Goal: Transaction & Acquisition: Purchase product/service

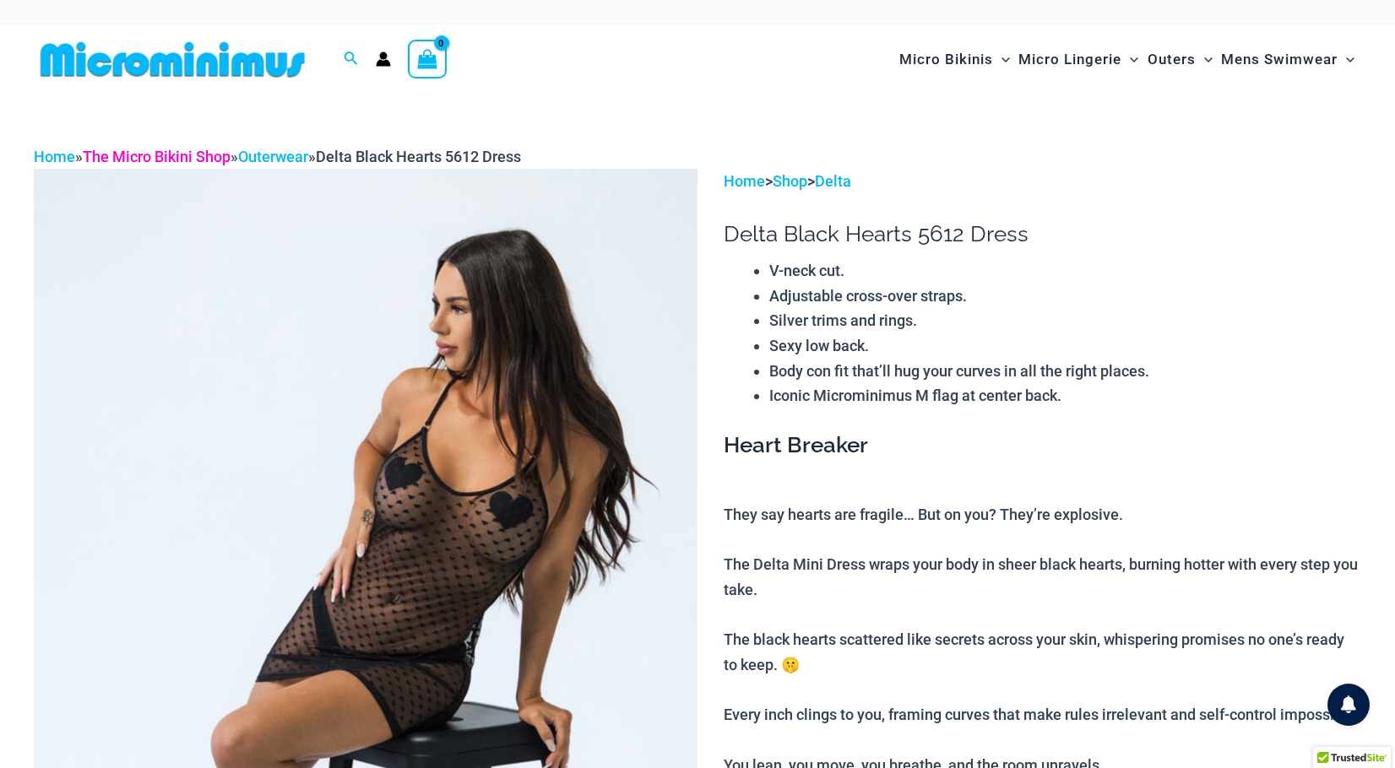
click at [201, 158] on link "The Micro Bikini Shop" at bounding box center [157, 157] width 148 height 18
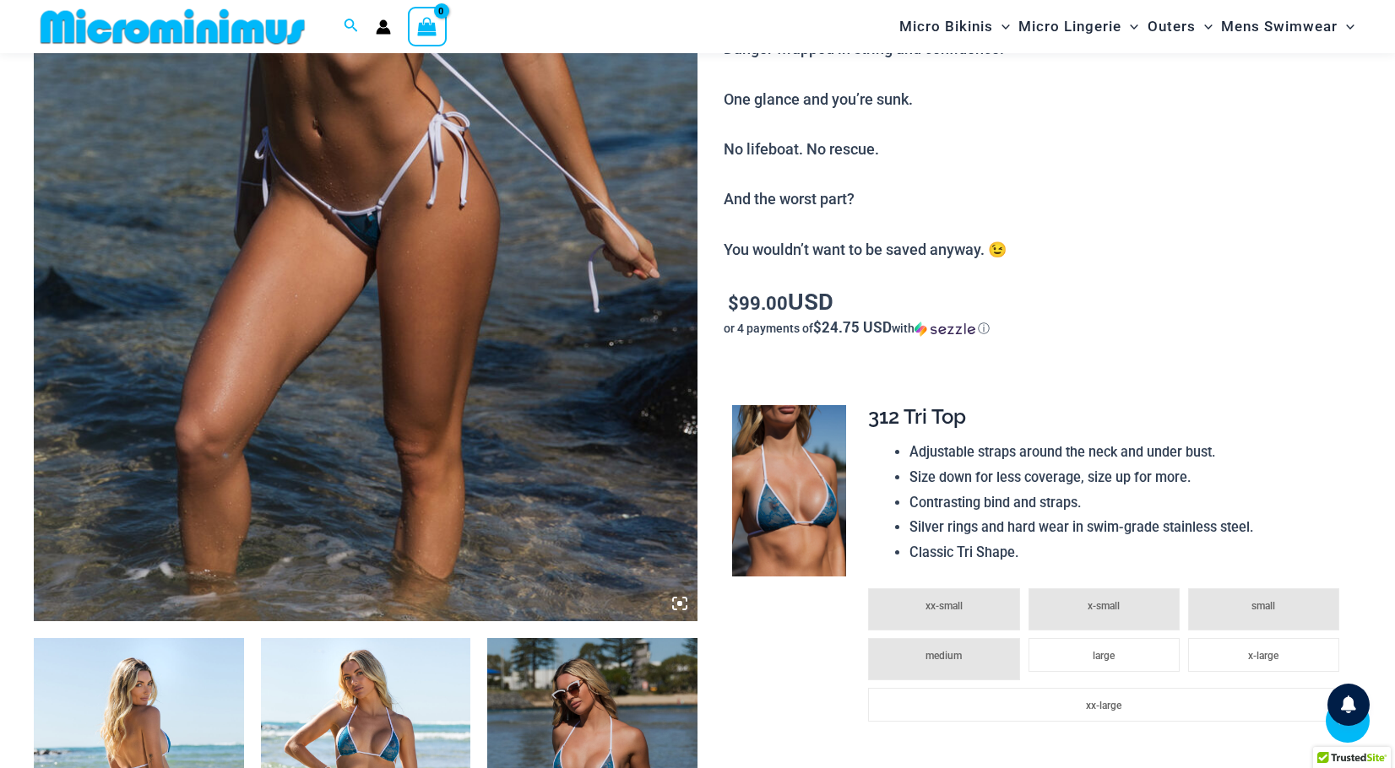
scroll to position [677, 0]
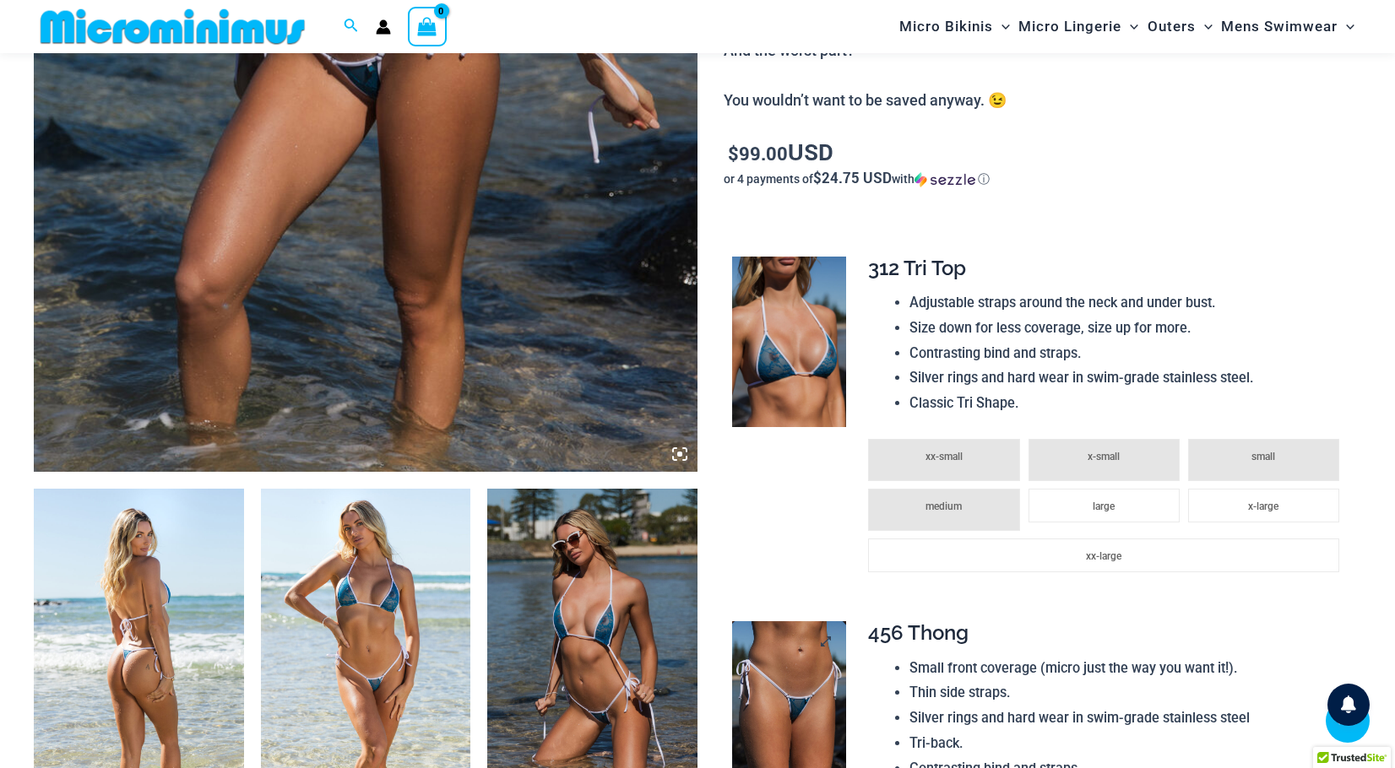
click at [809, 720] on img at bounding box center [789, 707] width 114 height 171
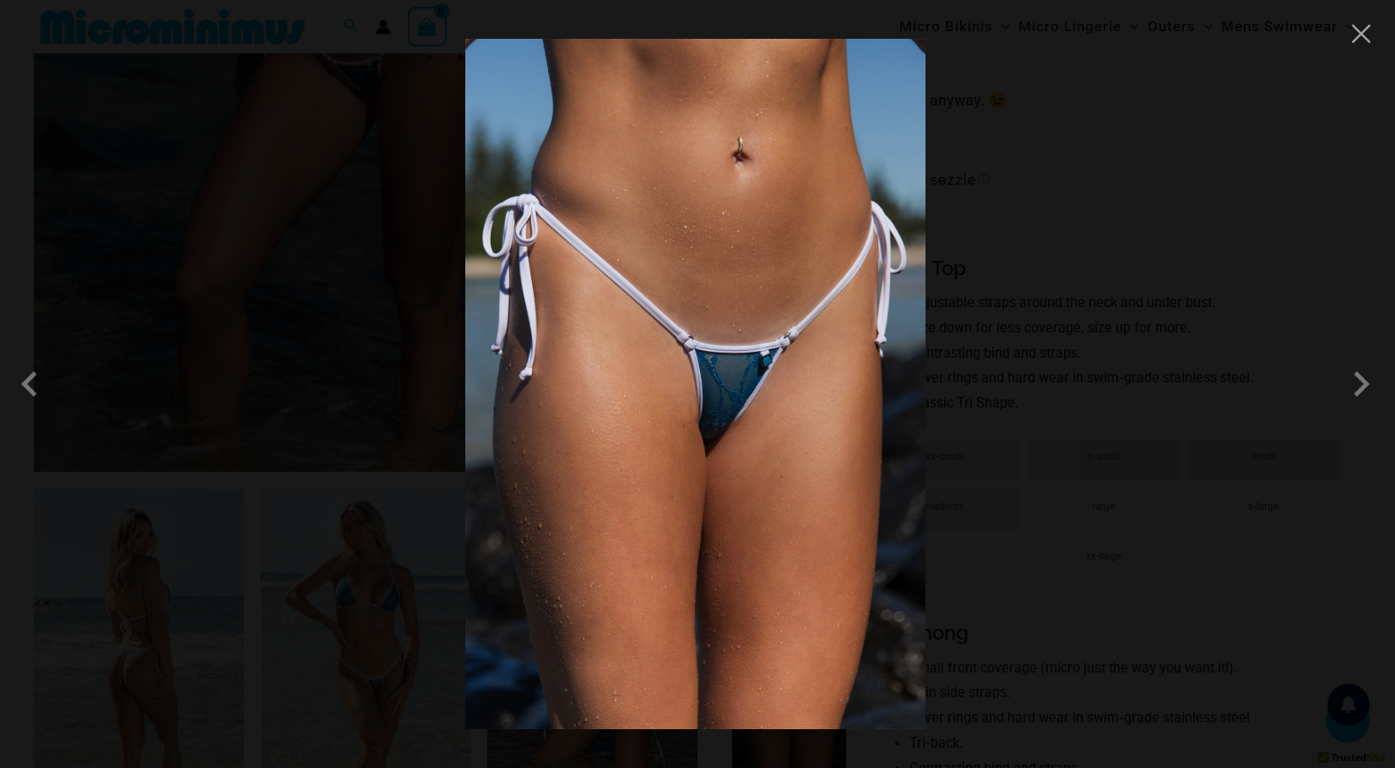
click at [36, 26] on div at bounding box center [697, 384] width 1395 height 768
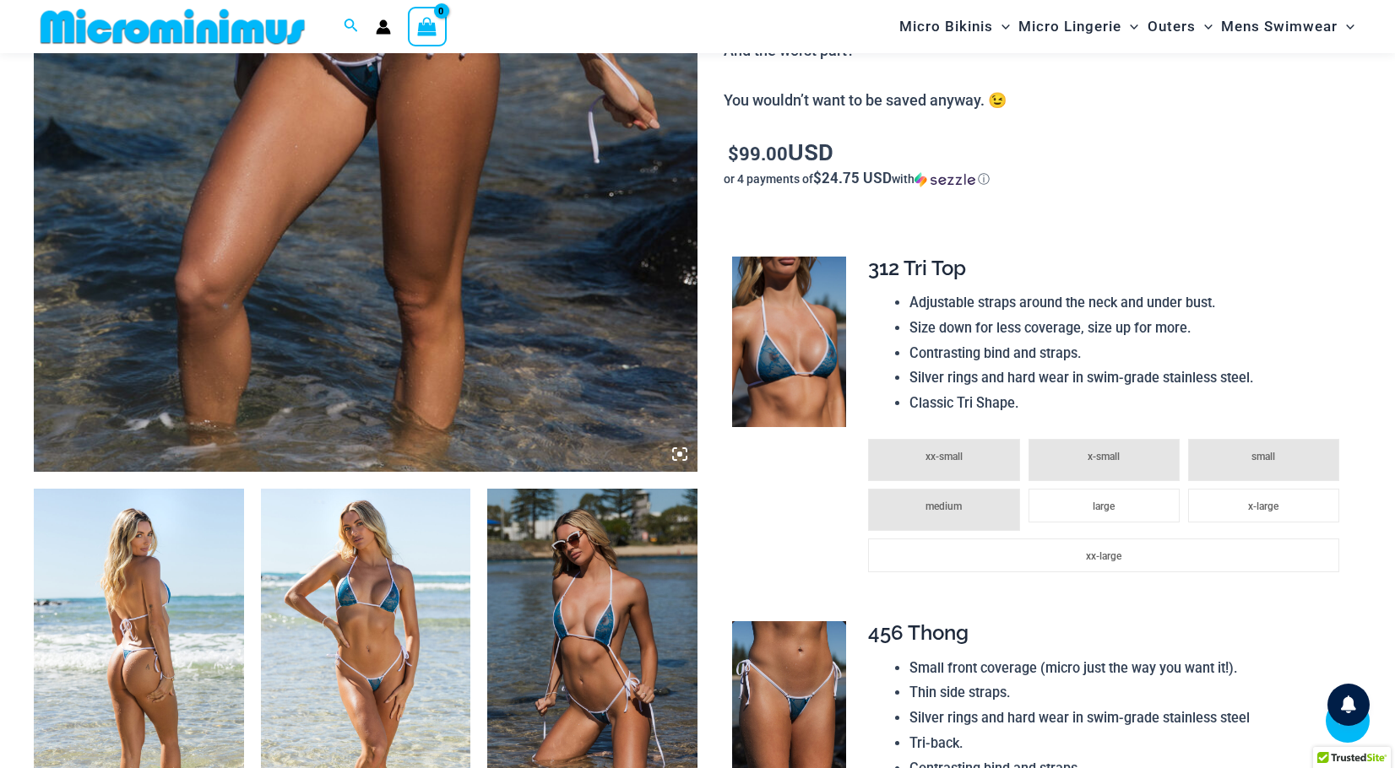
click at [354, 644] on img at bounding box center [366, 646] width 210 height 315
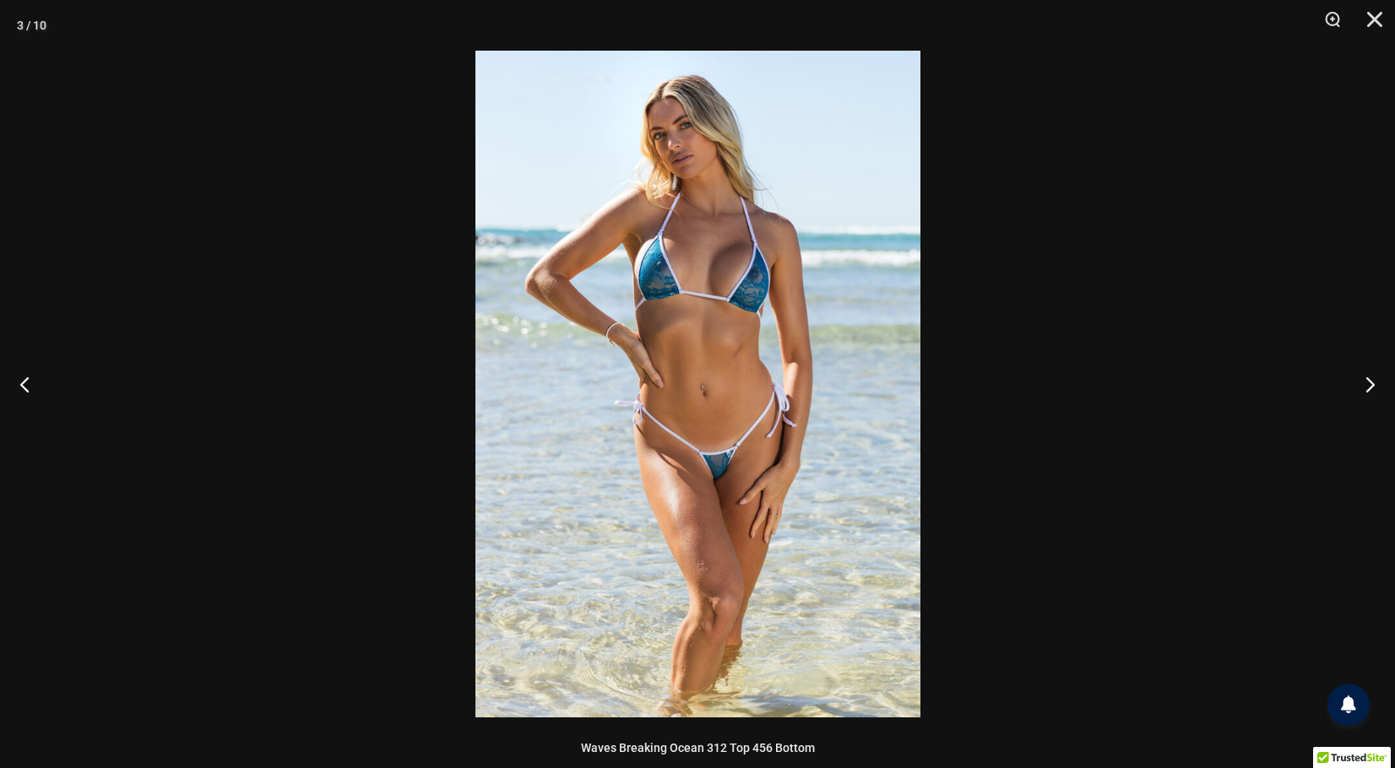
click at [720, 471] on img at bounding box center [697, 384] width 445 height 667
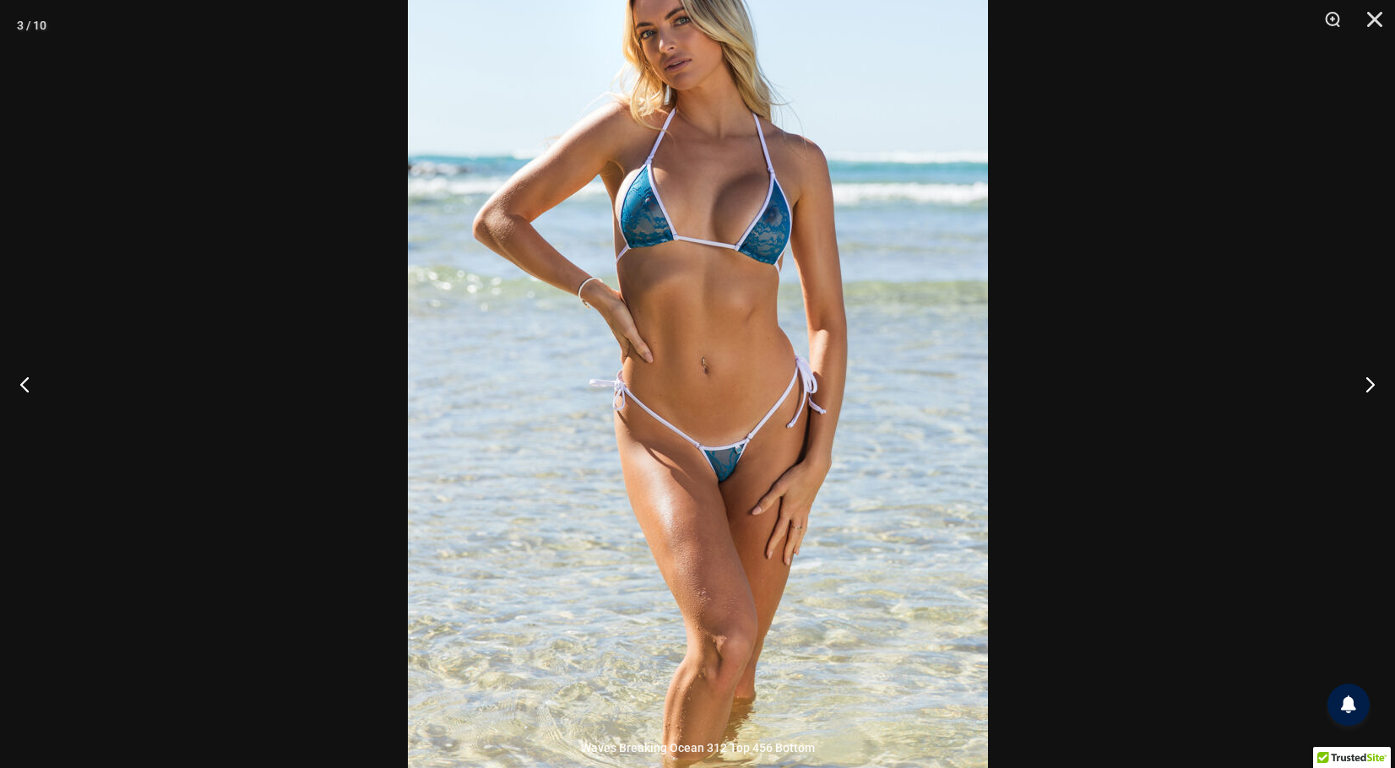
click at [130, 193] on div at bounding box center [697, 384] width 1395 height 768
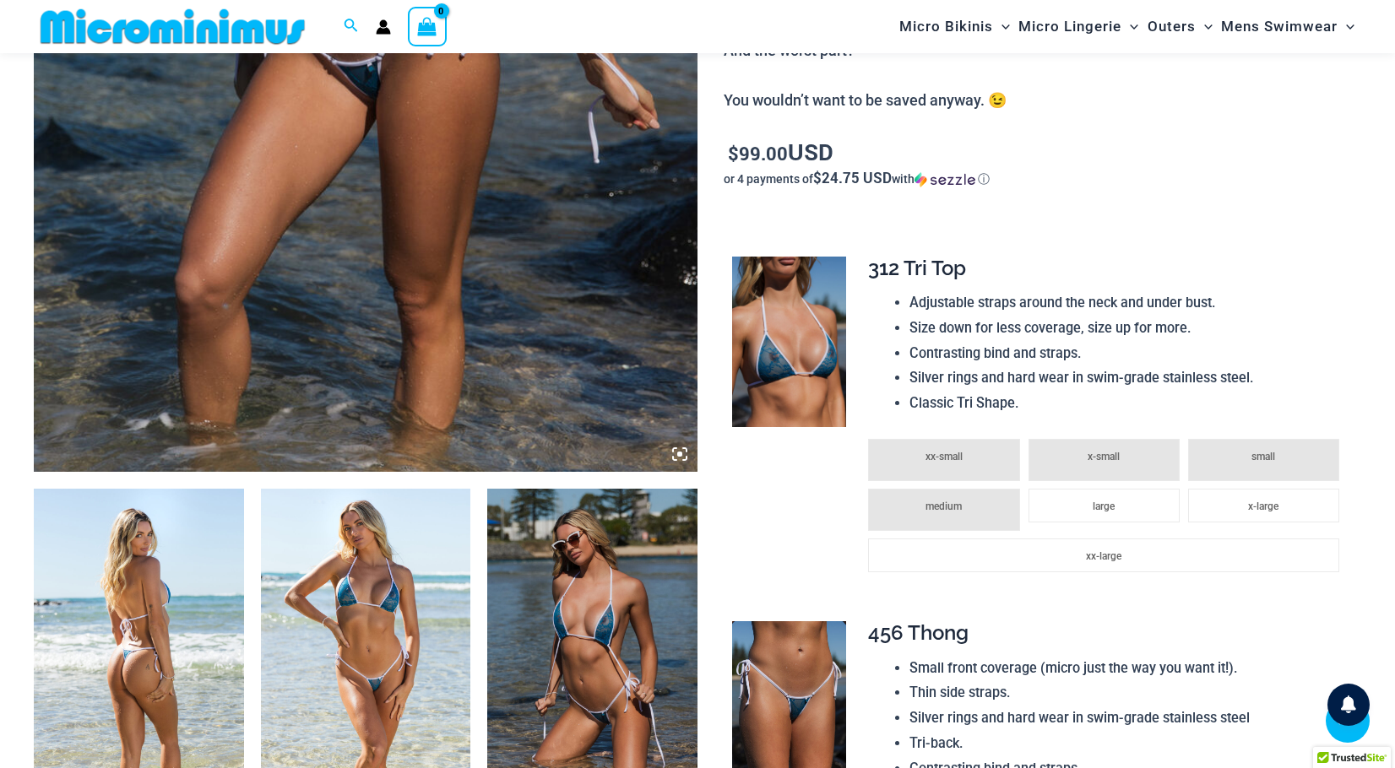
click at [568, 564] on img at bounding box center [592, 646] width 210 height 315
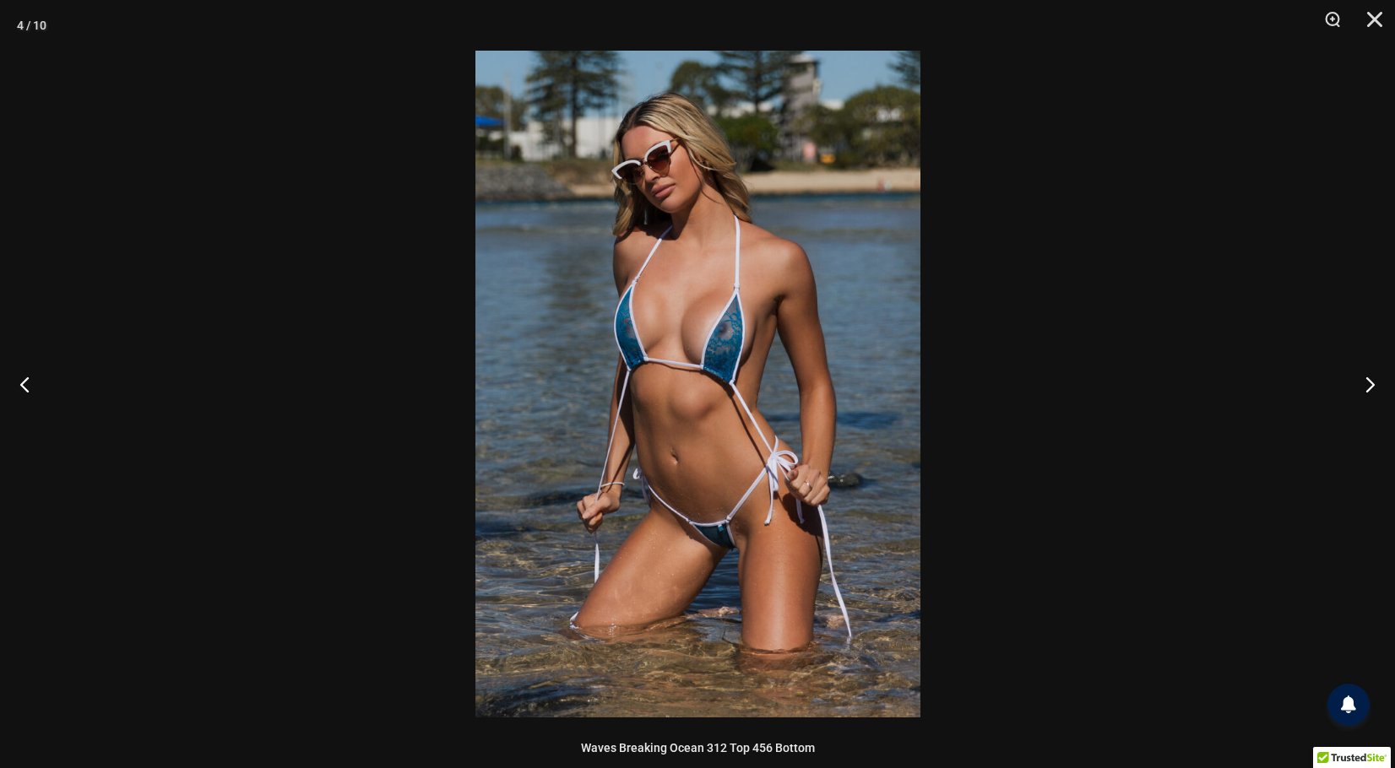
click at [171, 108] on div at bounding box center [697, 384] width 1395 height 768
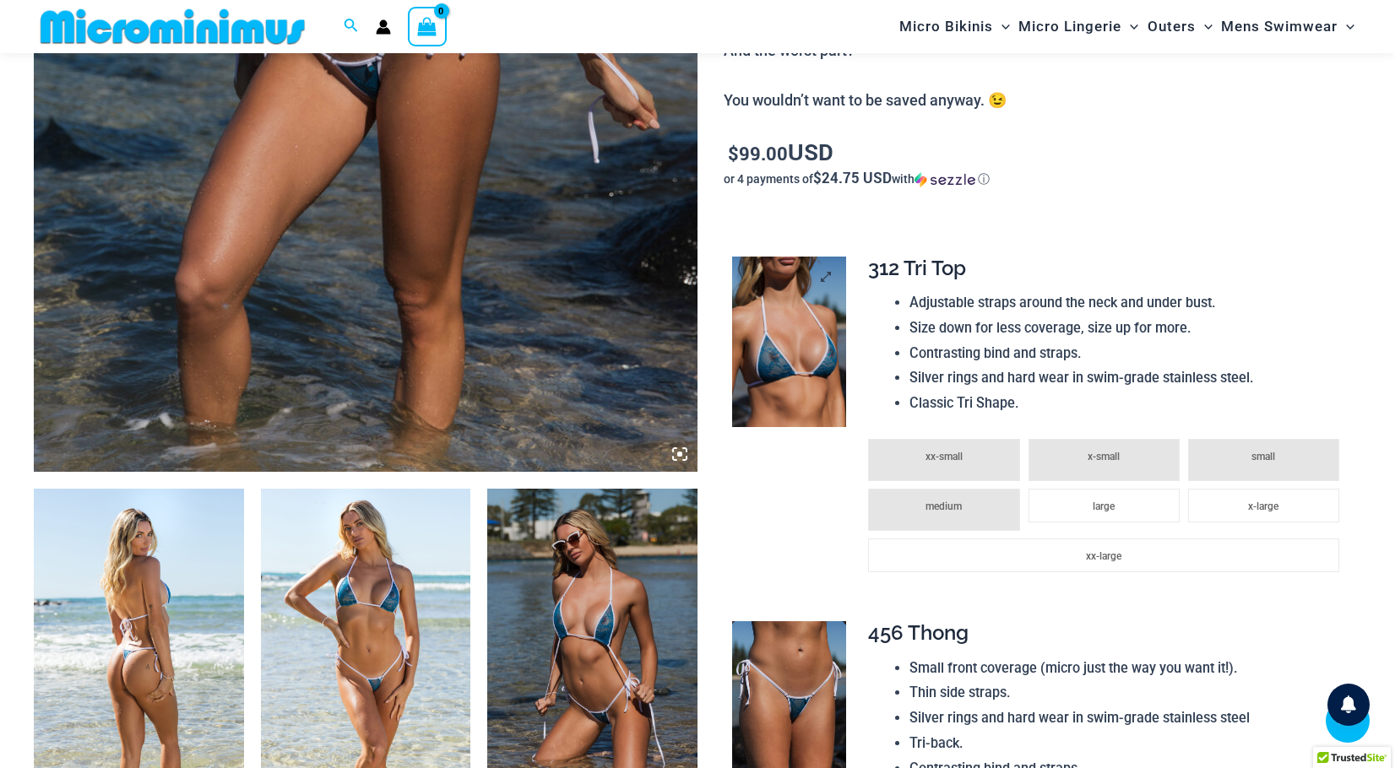
click at [823, 349] on img at bounding box center [789, 342] width 114 height 171
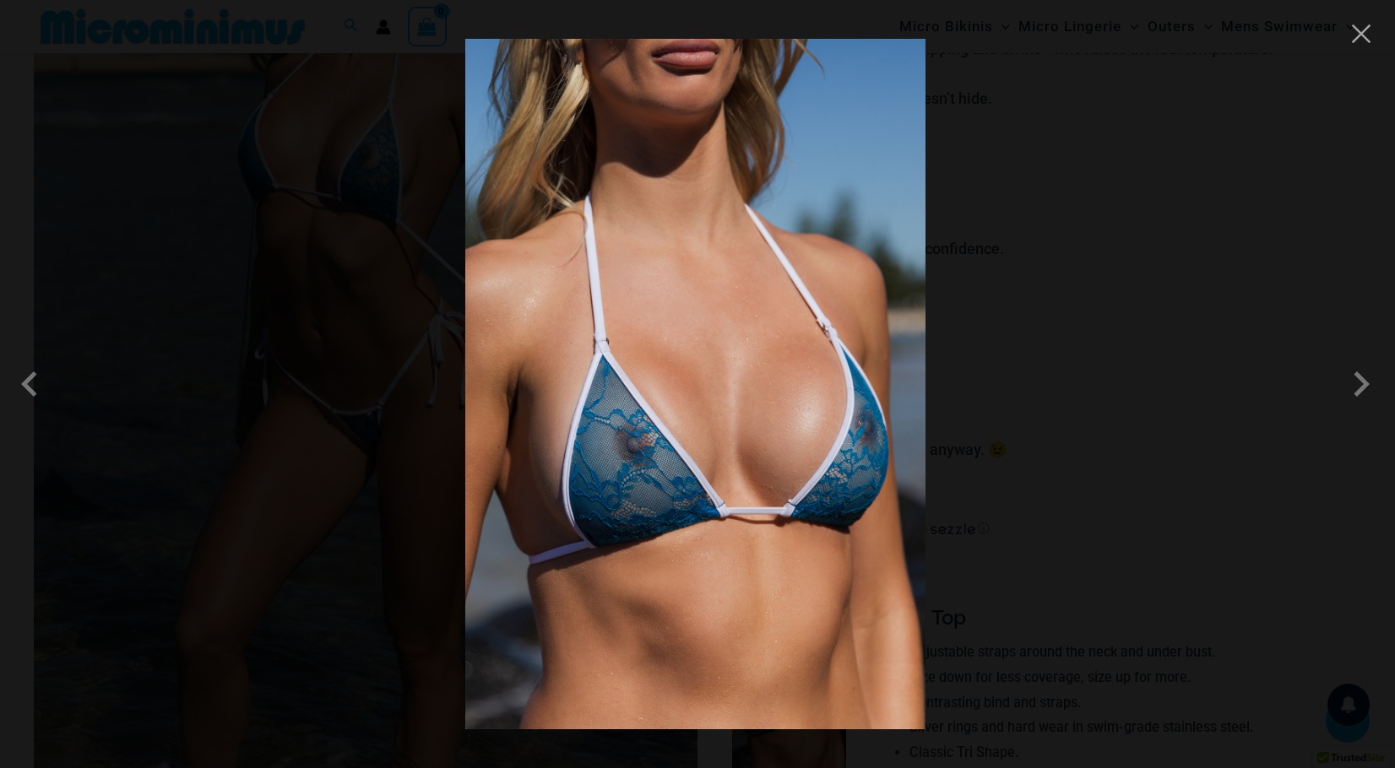
scroll to position [324, 0]
click at [40, 186] on div at bounding box center [697, 384] width 1395 height 768
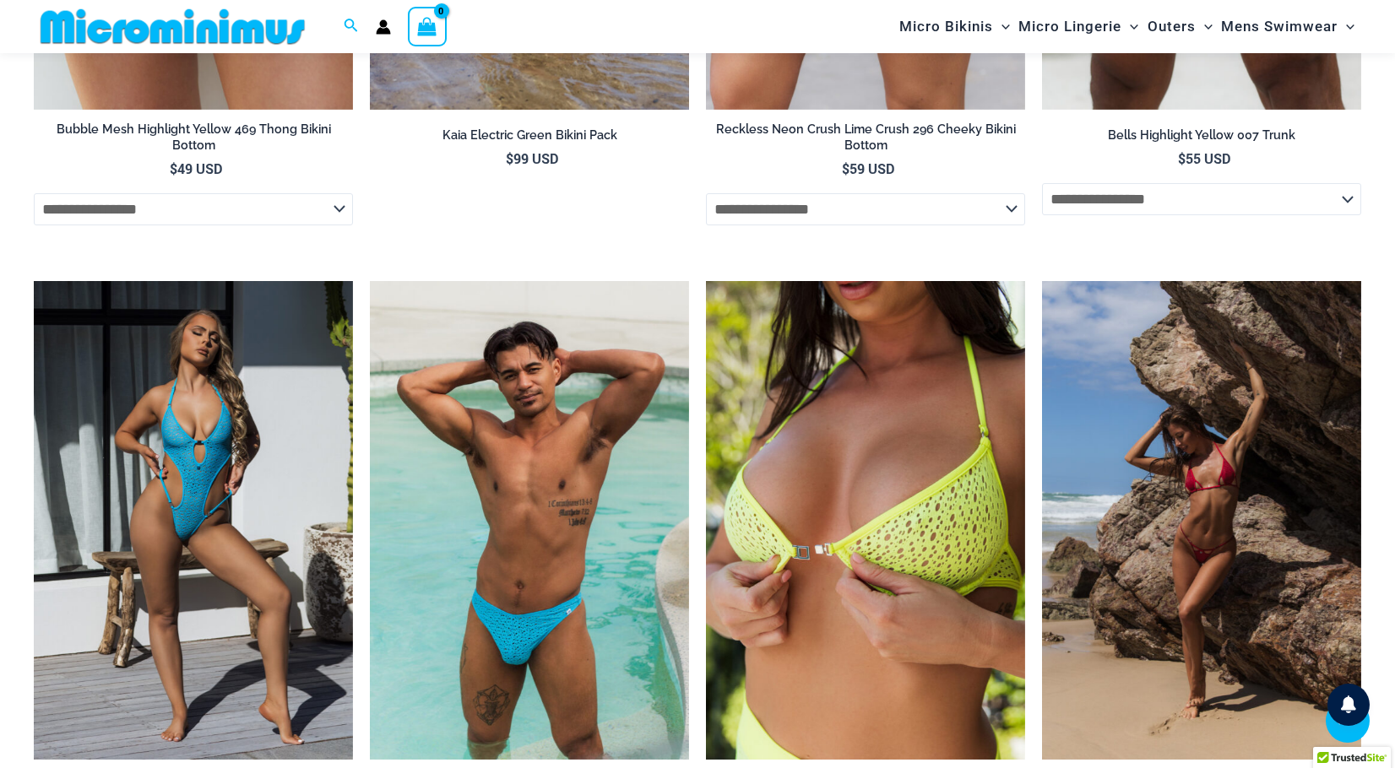
scroll to position [2964, 0]
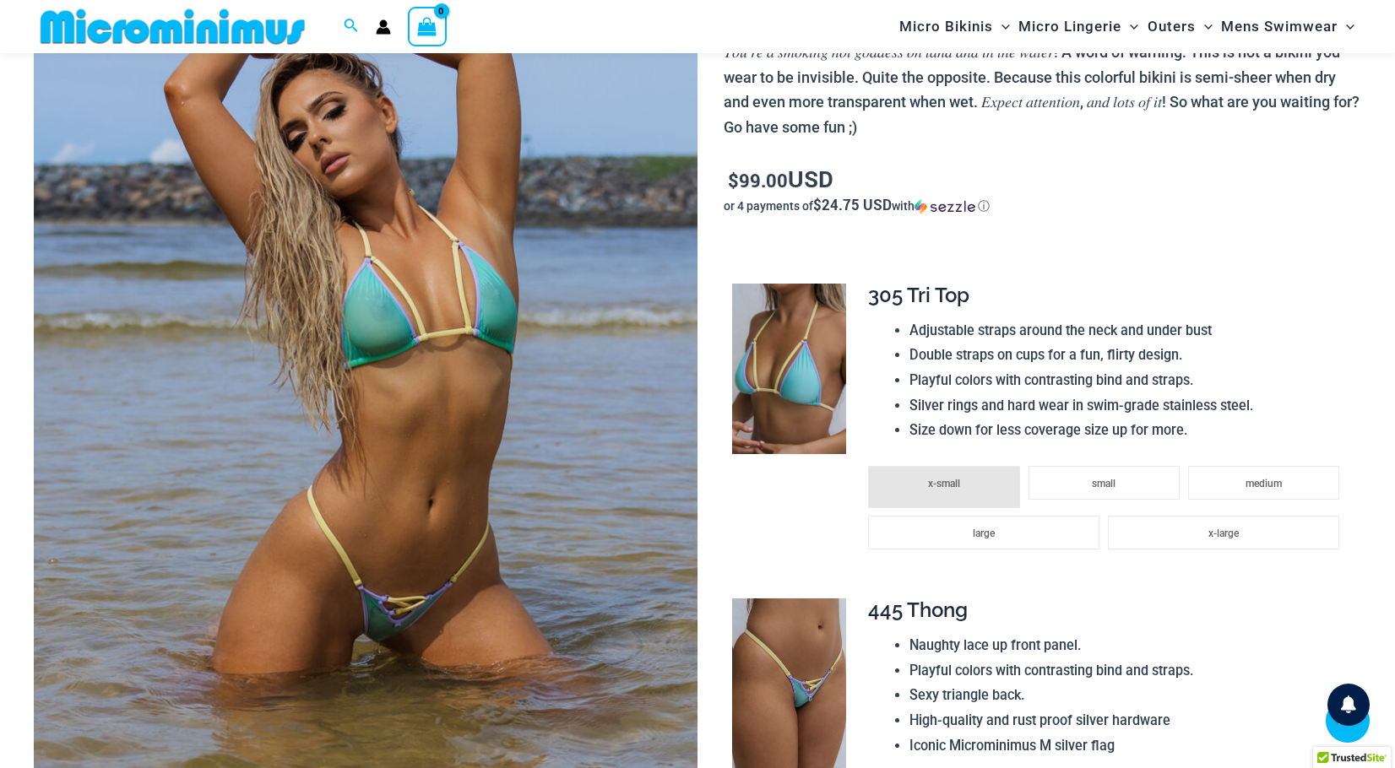
scroll to position [374, 0]
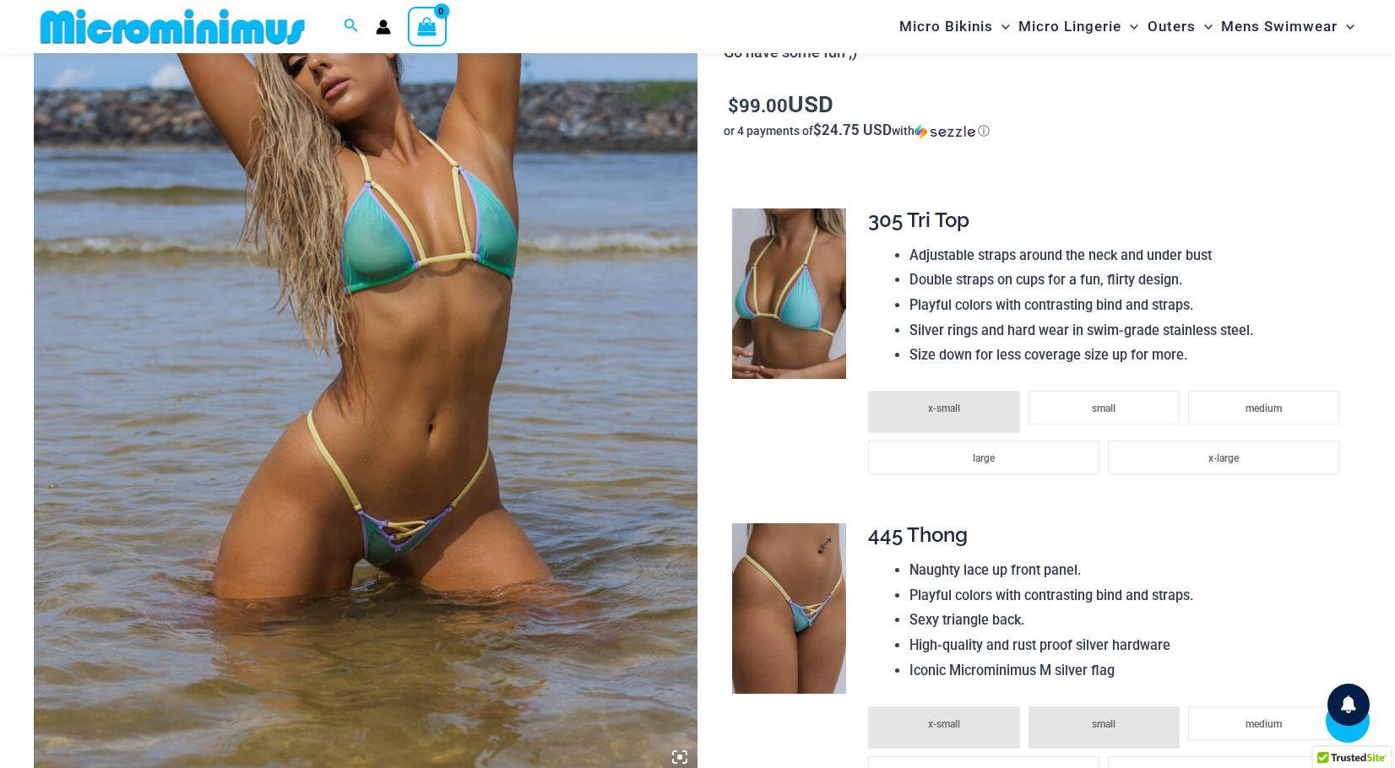
click at [793, 663] on img at bounding box center [789, 609] width 114 height 171
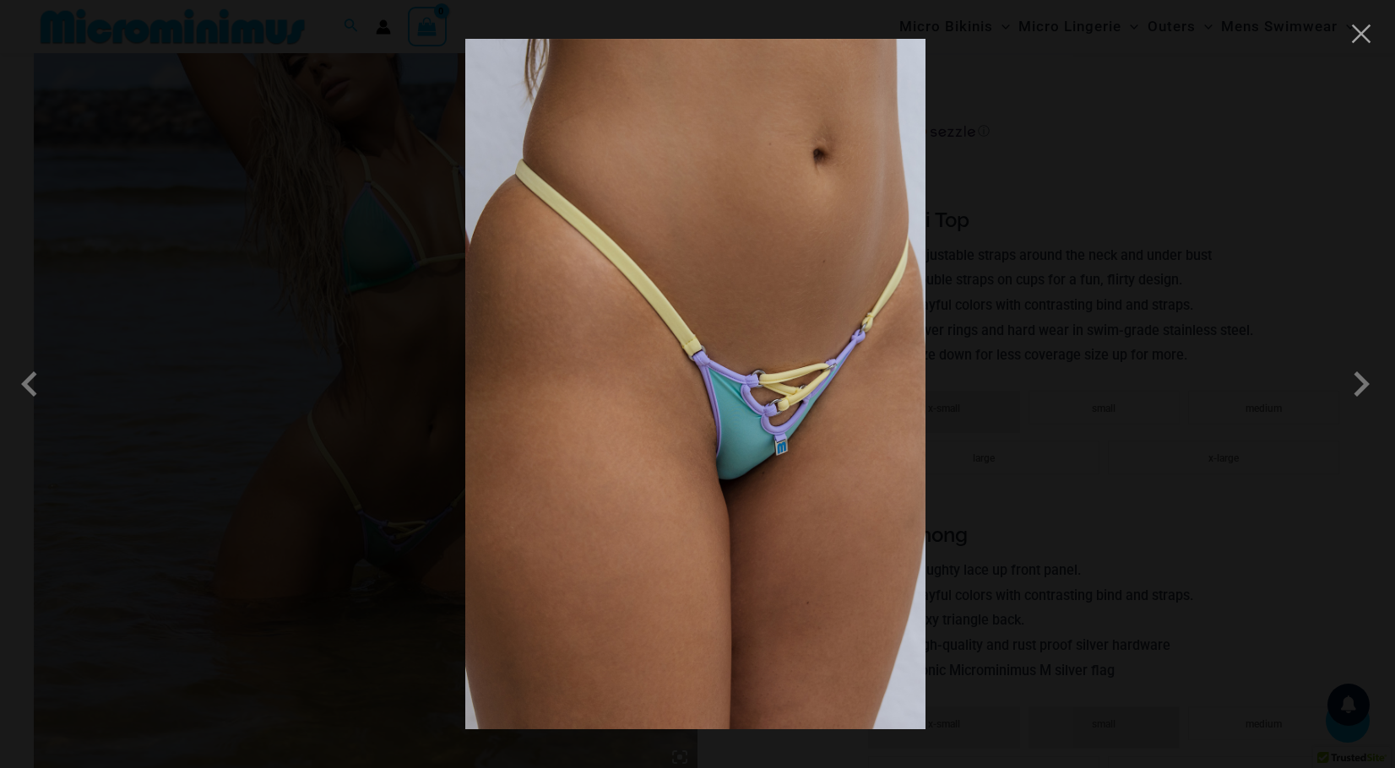
click at [168, 312] on div at bounding box center [697, 384] width 1395 height 768
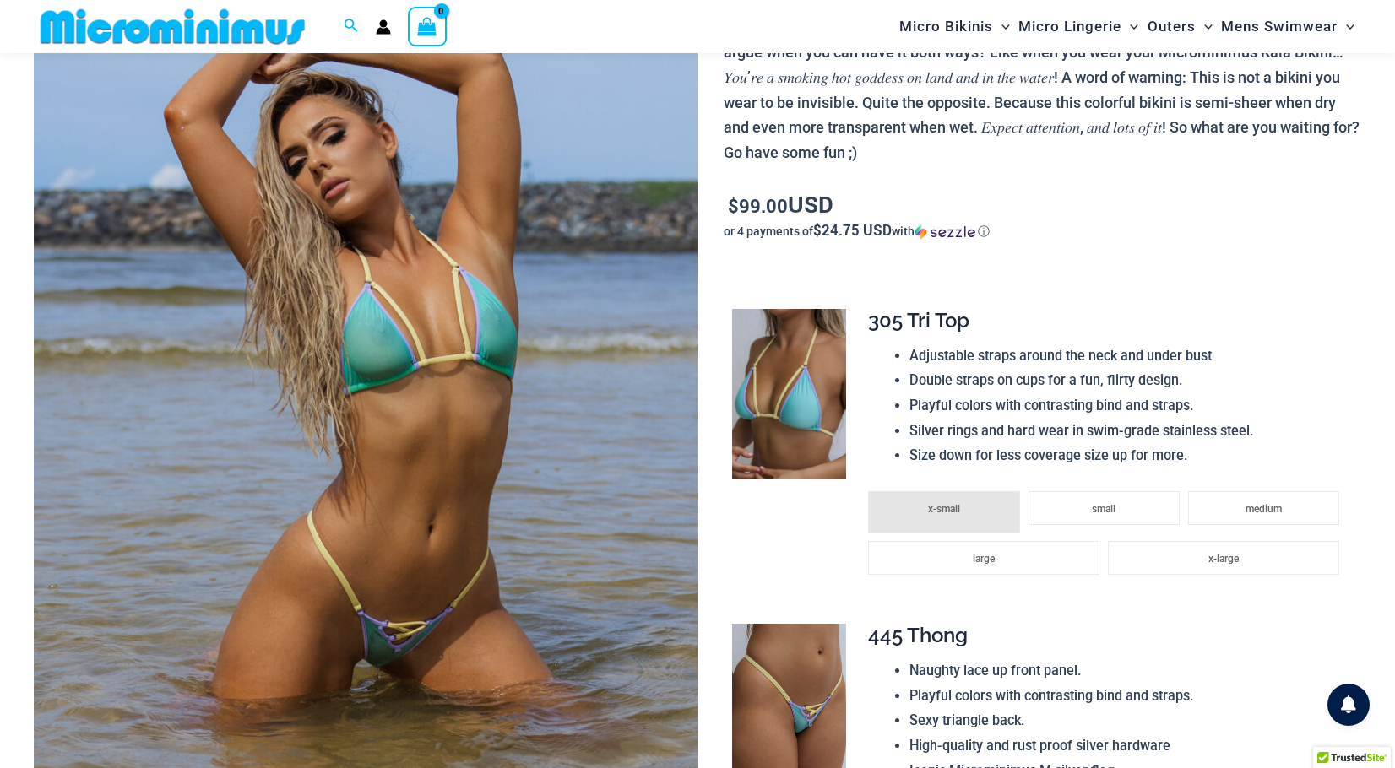
scroll to position [177, 0]
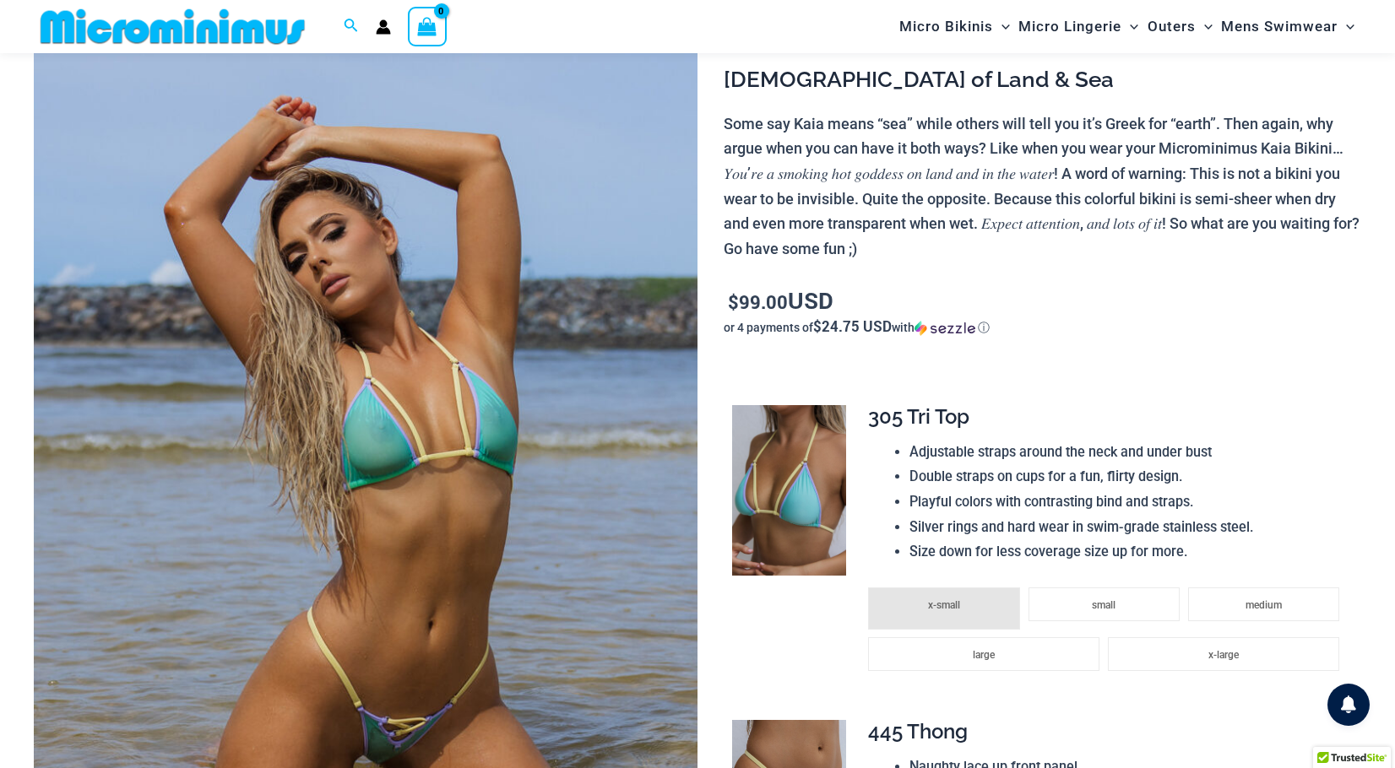
click at [462, 539] on img at bounding box center [366, 474] width 664 height 996
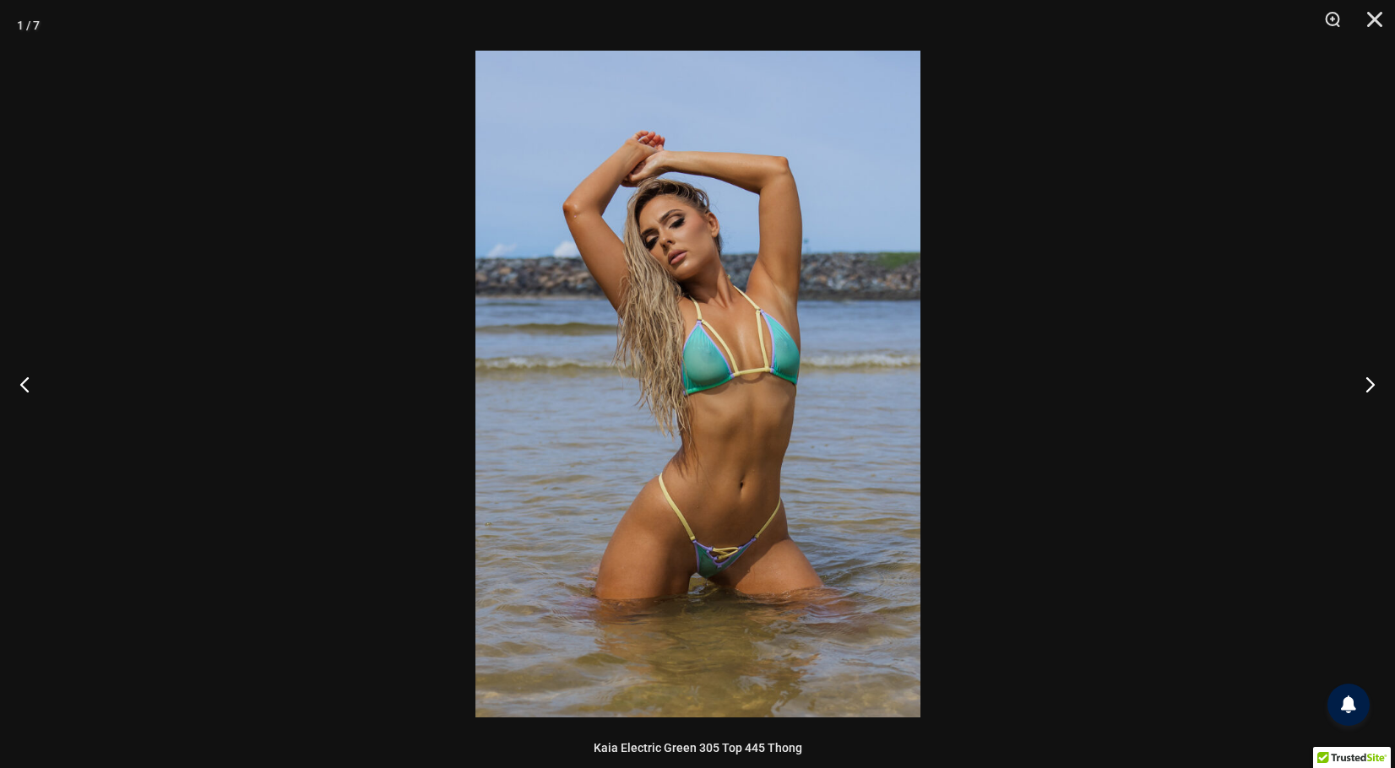
click at [172, 315] on div at bounding box center [697, 384] width 1395 height 768
click at [28, 383] on button "Previous" at bounding box center [31, 384] width 63 height 84
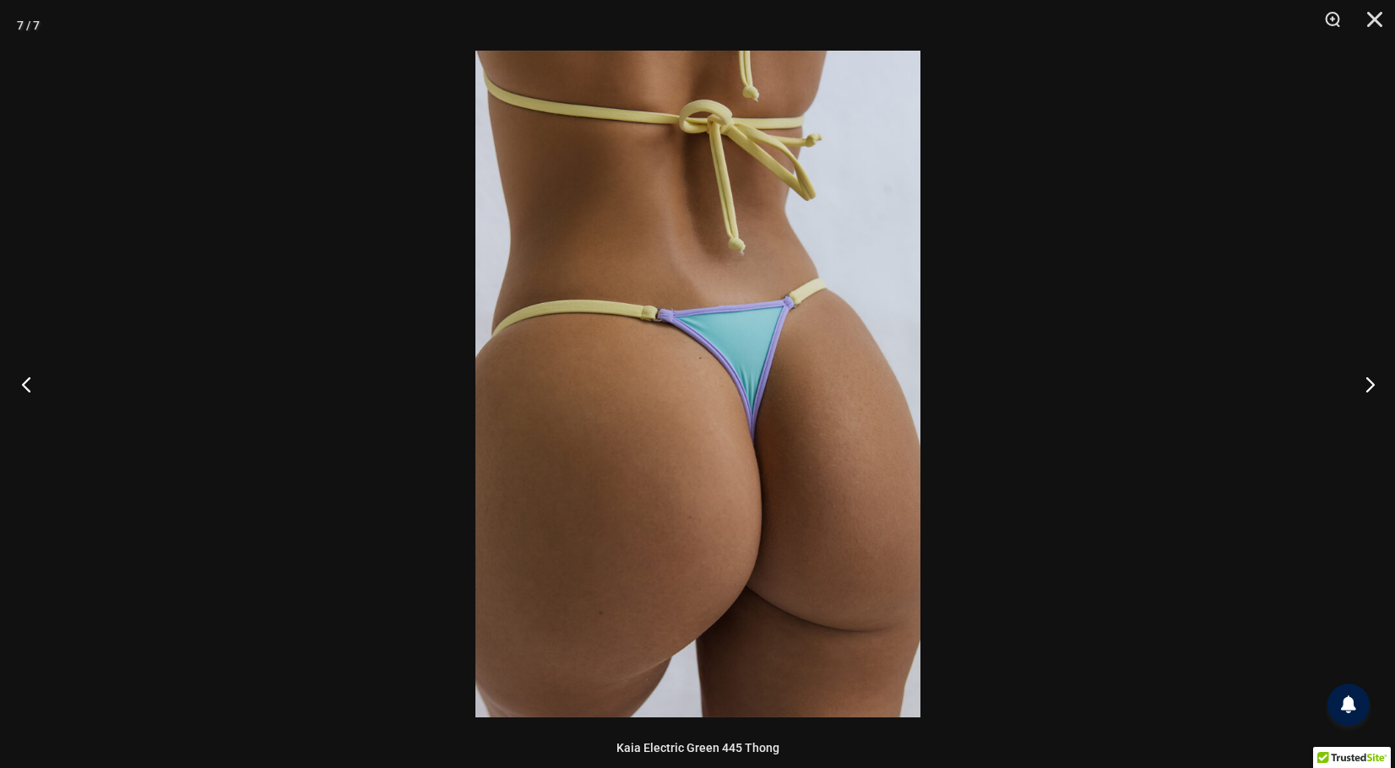
click at [28, 383] on button "Previous" at bounding box center [31, 384] width 63 height 84
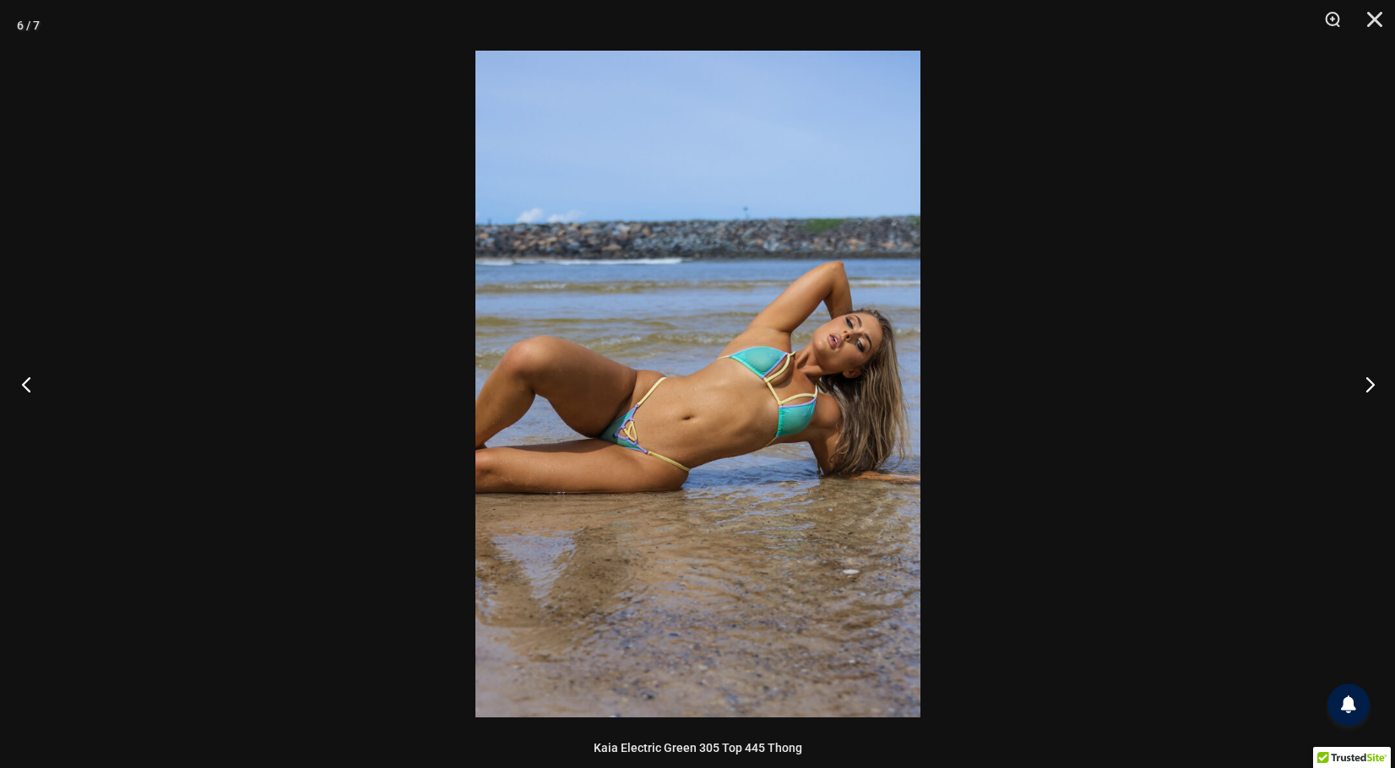
click at [28, 383] on button "Previous" at bounding box center [31, 384] width 63 height 84
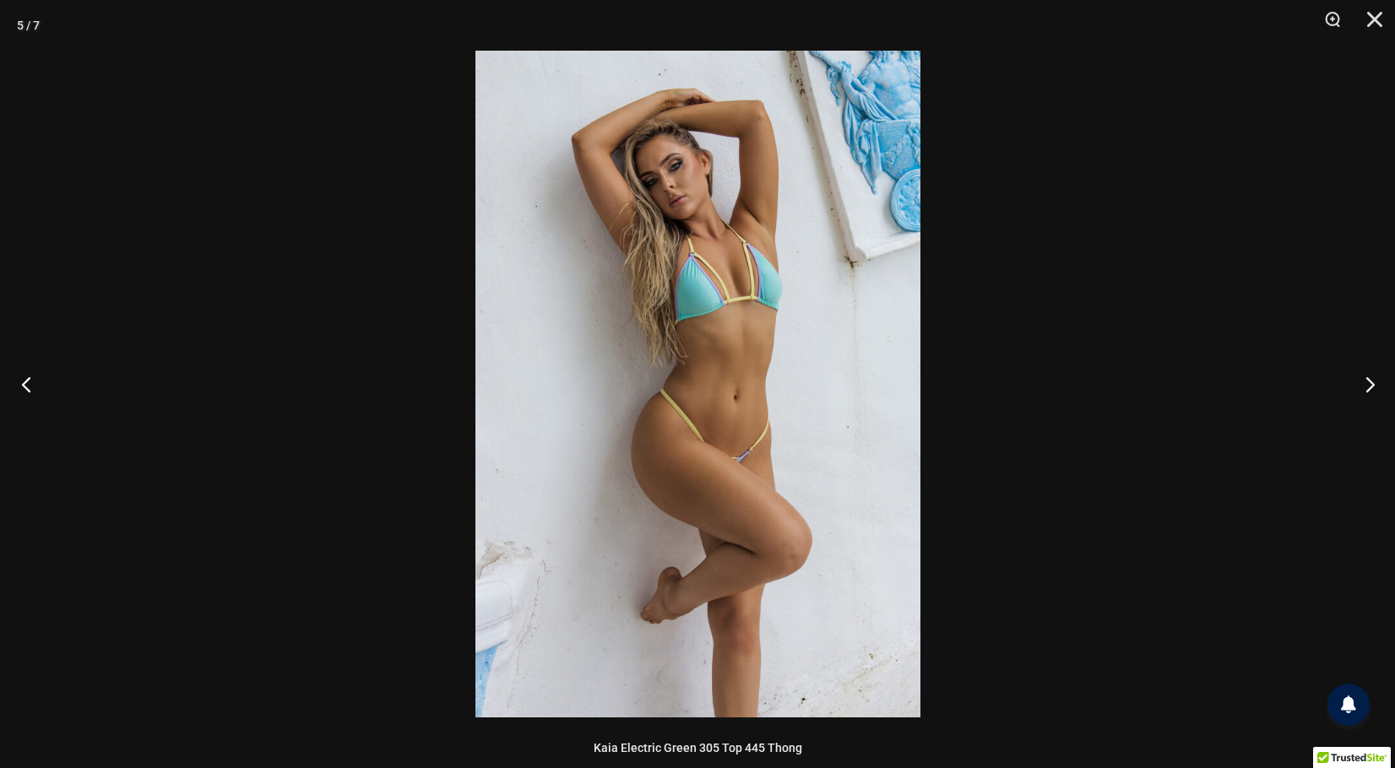
click at [28, 383] on button "Previous" at bounding box center [31, 384] width 63 height 84
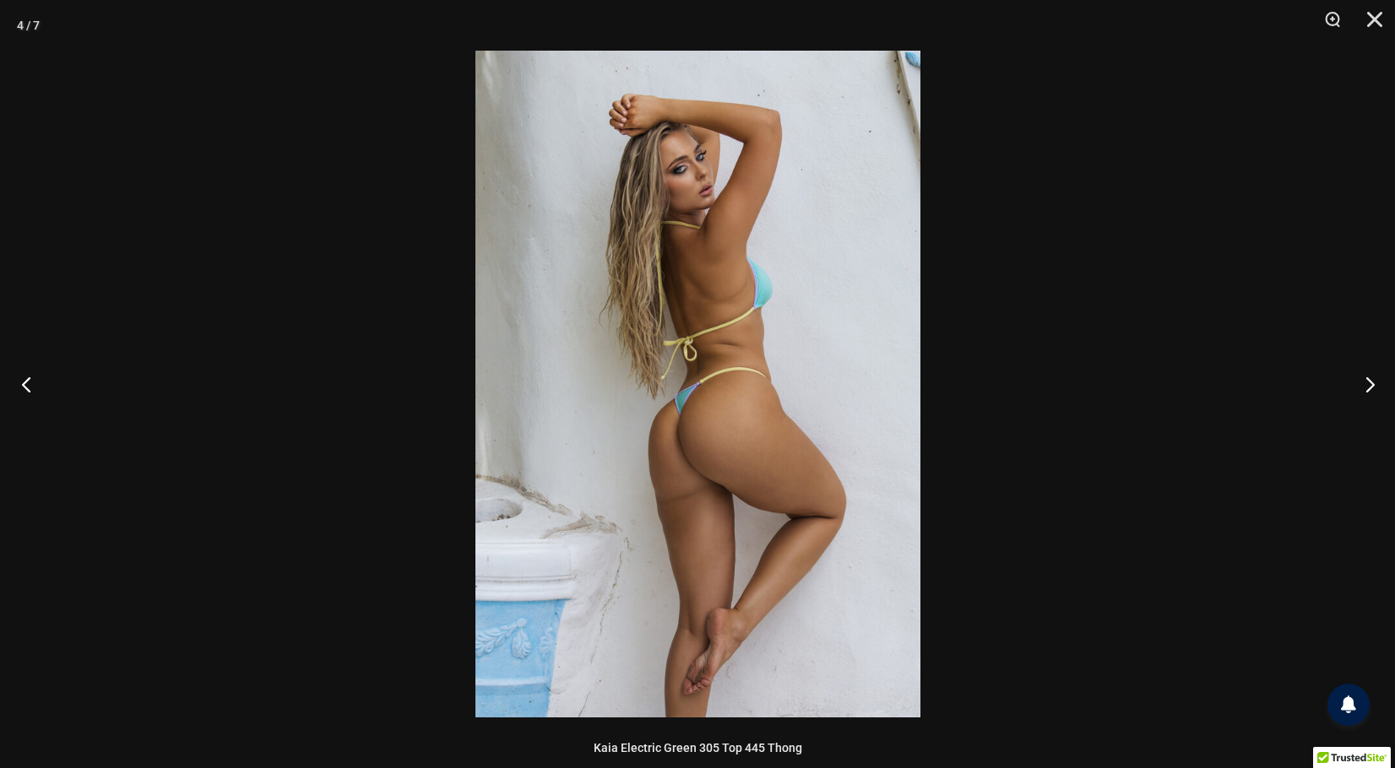
click at [28, 383] on button "Previous" at bounding box center [31, 384] width 63 height 84
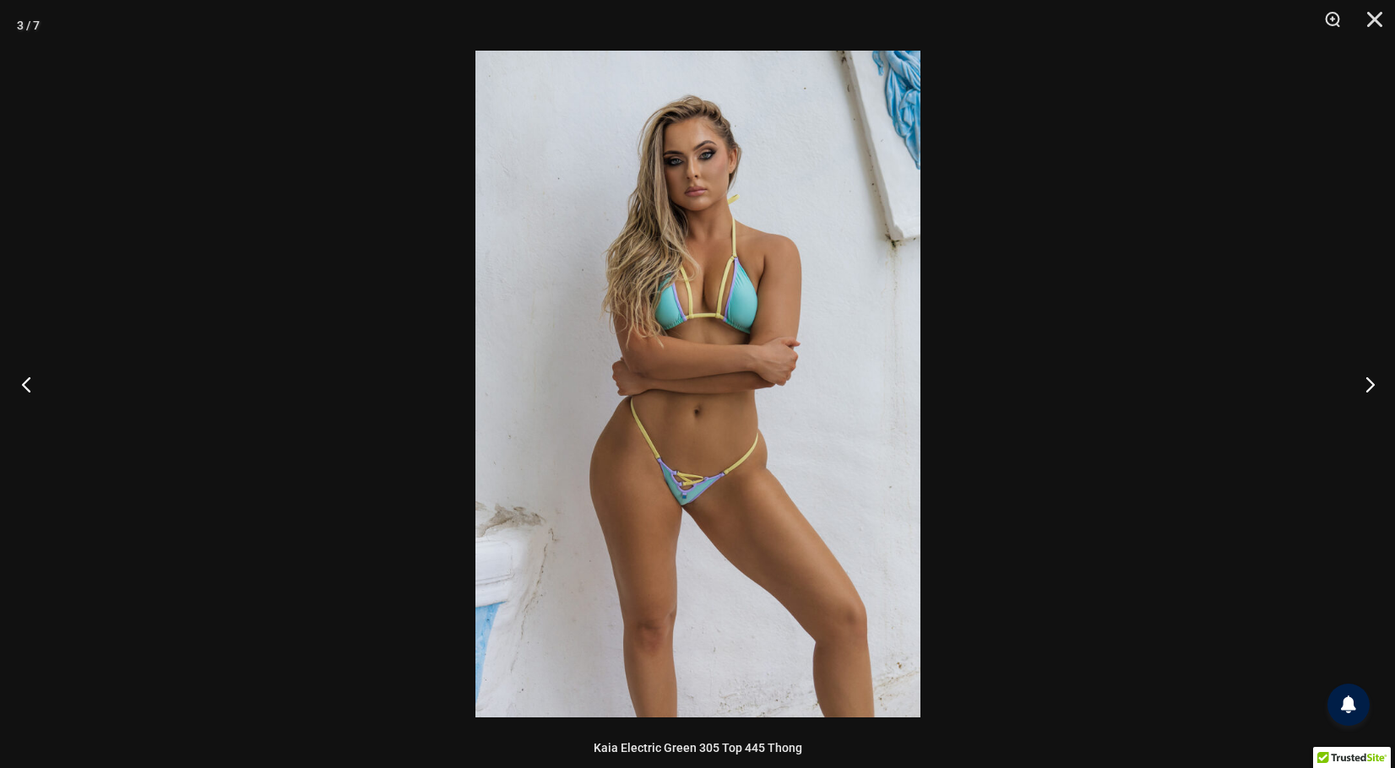
click at [28, 383] on button "Previous" at bounding box center [31, 384] width 63 height 84
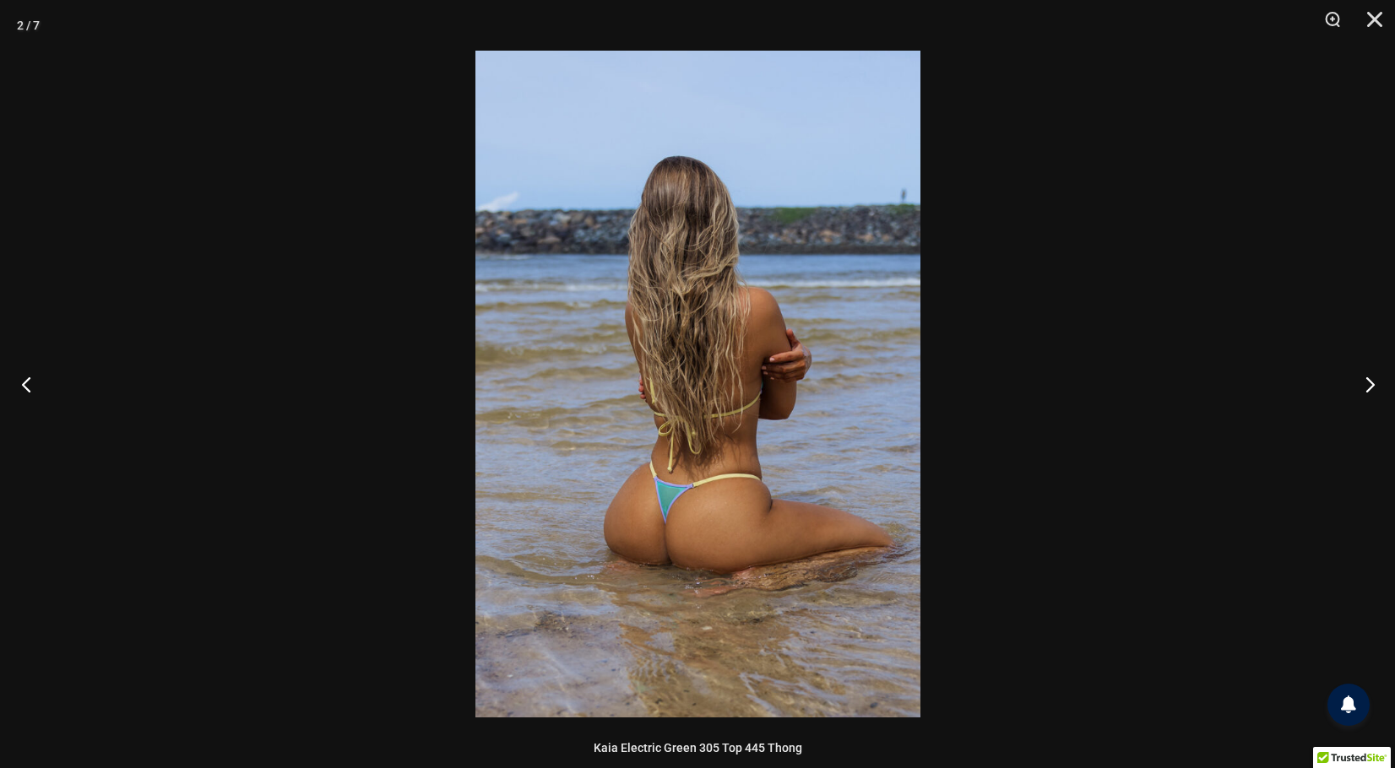
click at [28, 383] on button "Previous" at bounding box center [31, 384] width 63 height 84
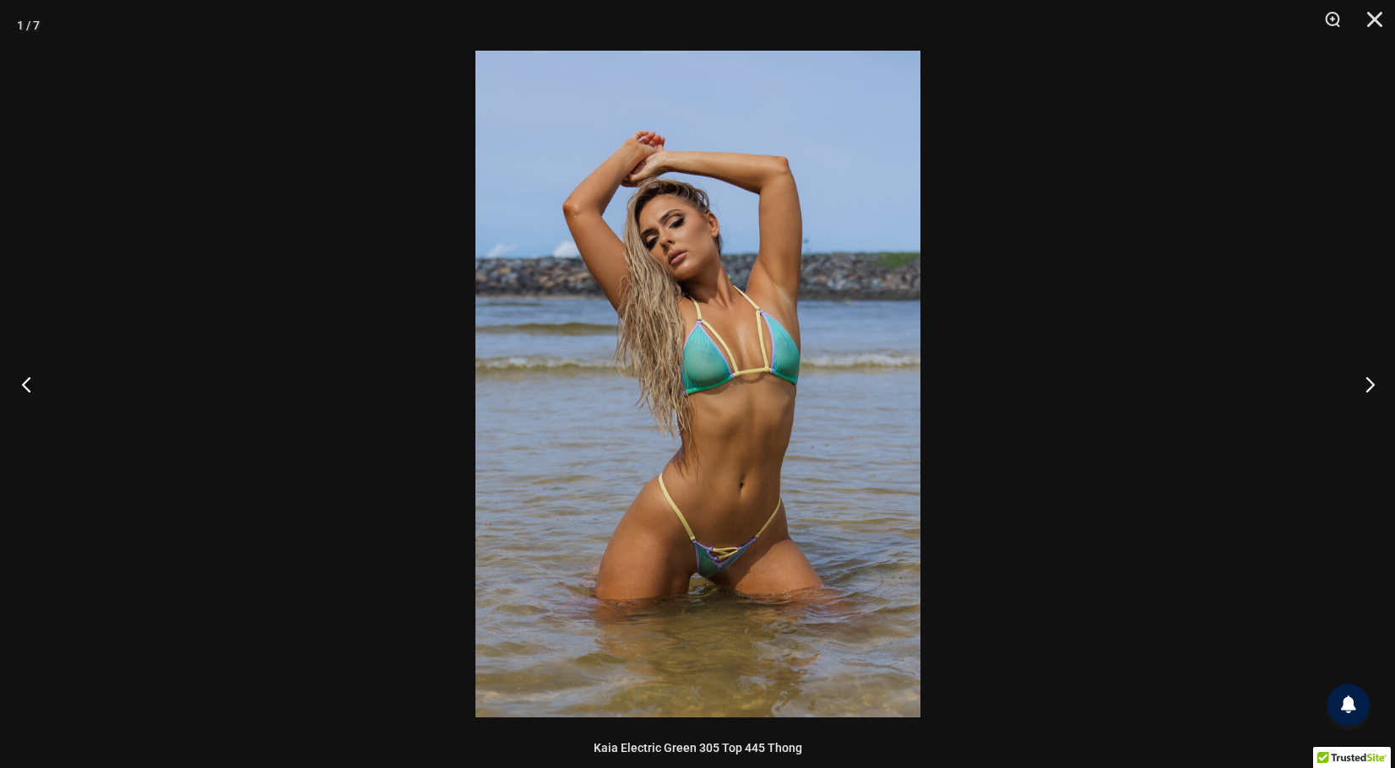
click at [28, 383] on button "Previous" at bounding box center [31, 384] width 63 height 84
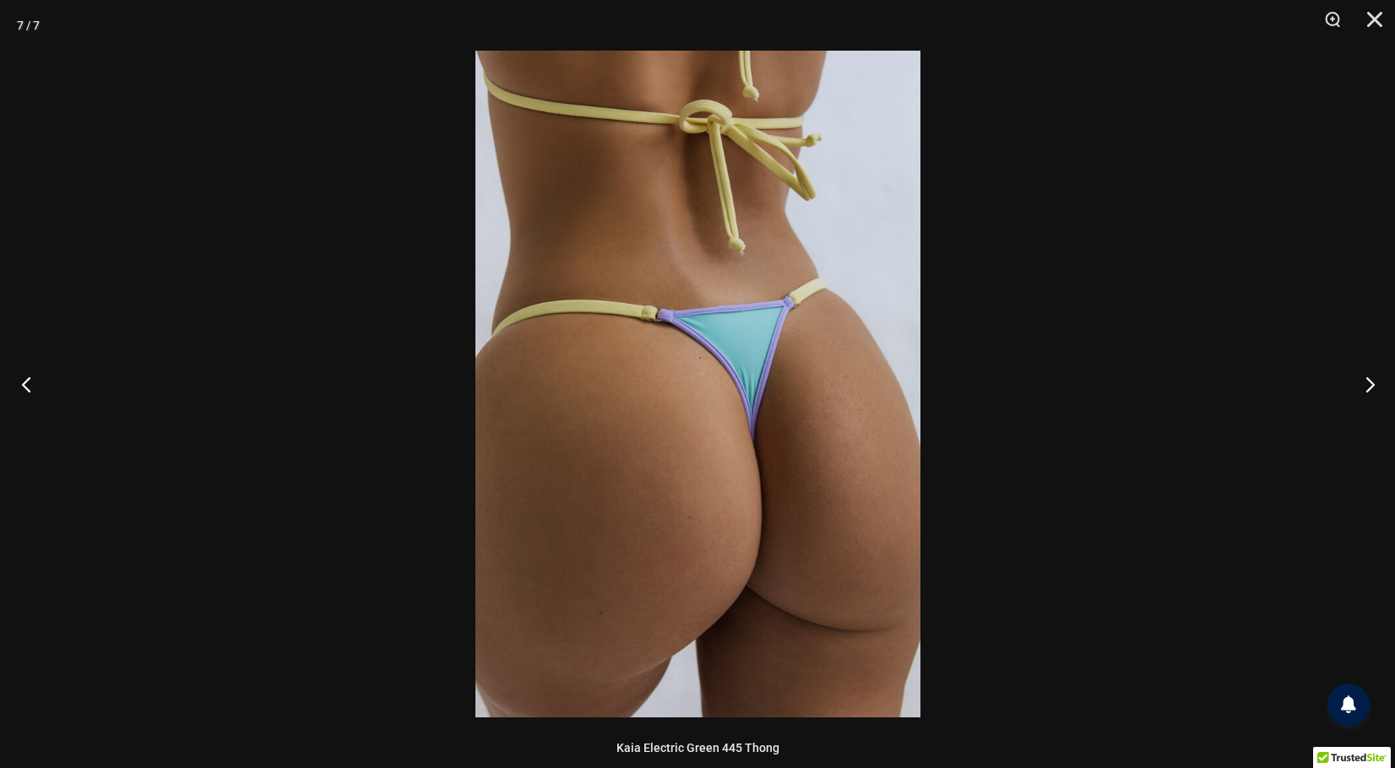
click at [28, 383] on button "Previous" at bounding box center [31, 384] width 63 height 84
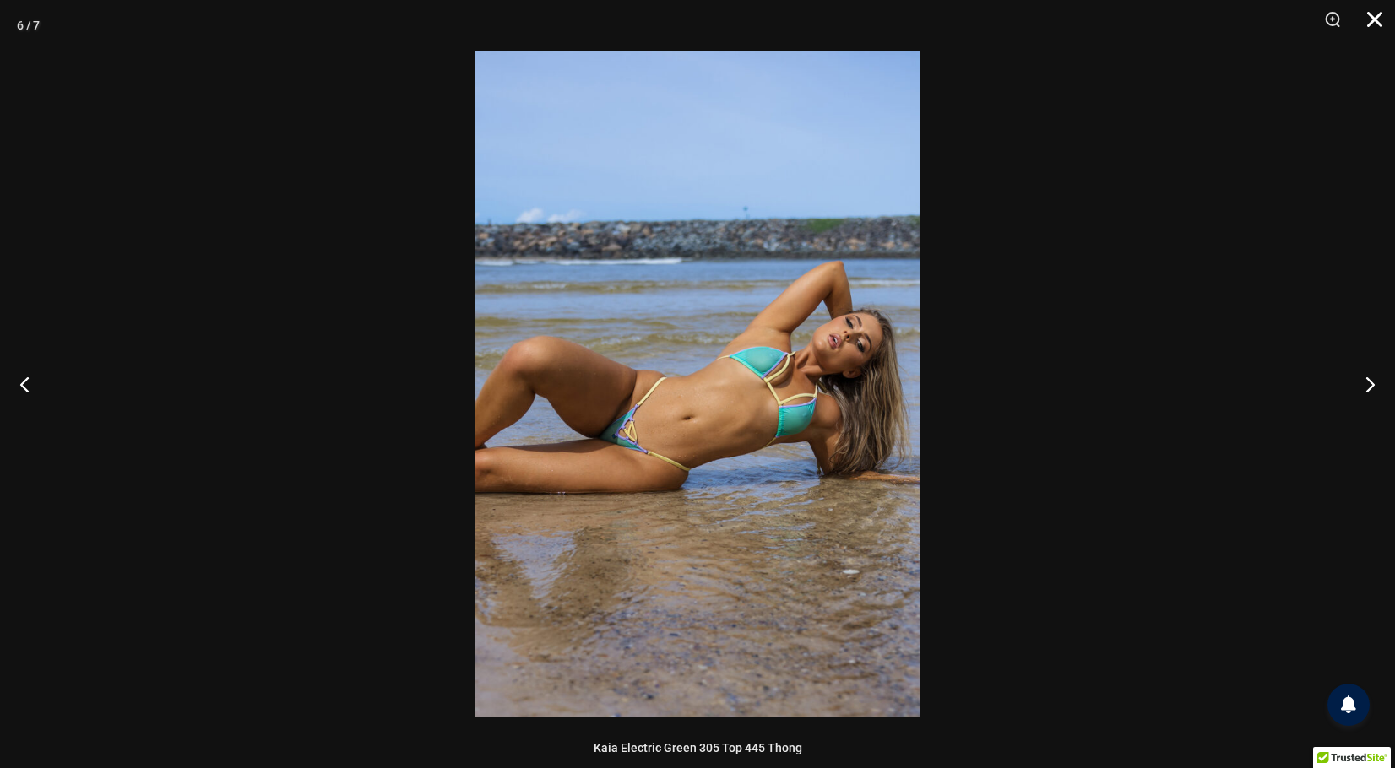
click at [1370, 19] on button "Close" at bounding box center [1369, 25] width 42 height 51
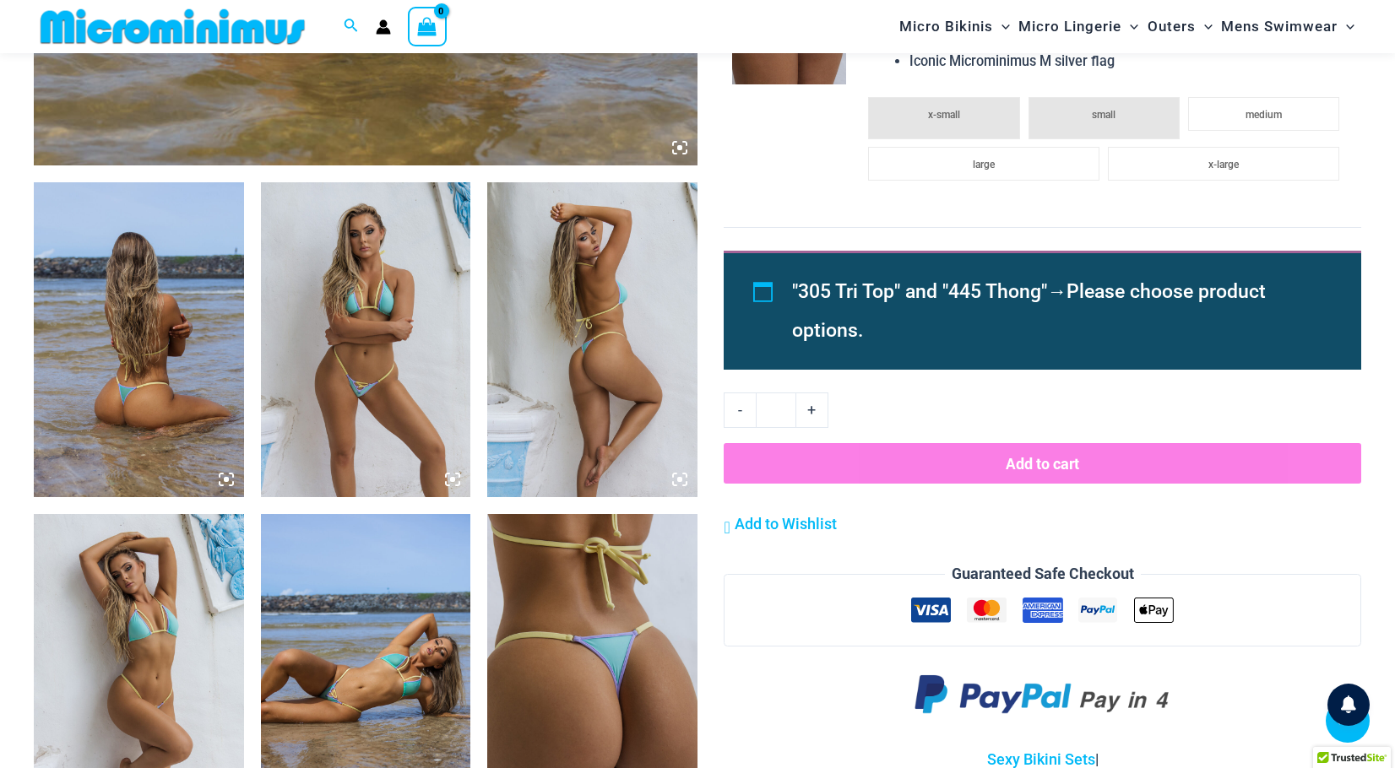
scroll to position [1001, 0]
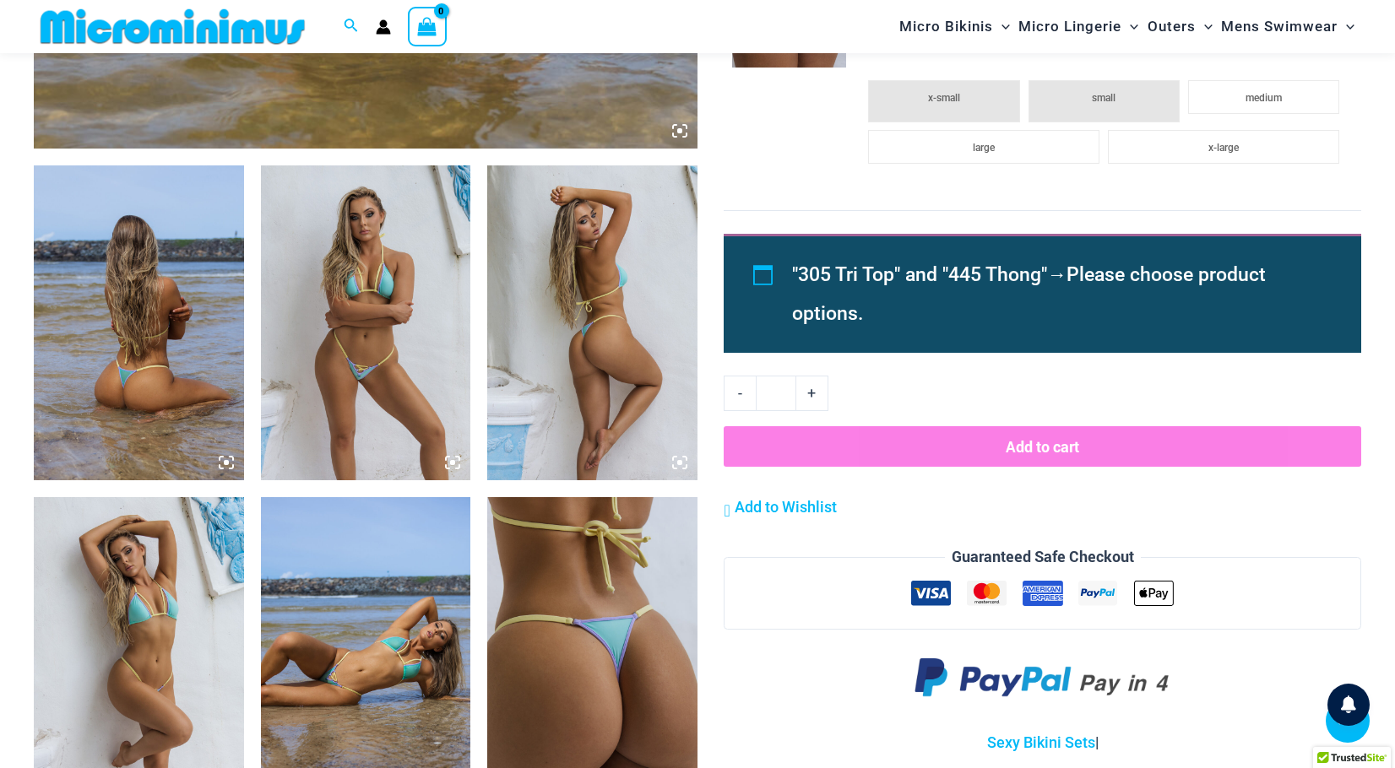
click at [605, 671] on img at bounding box center [592, 654] width 210 height 315
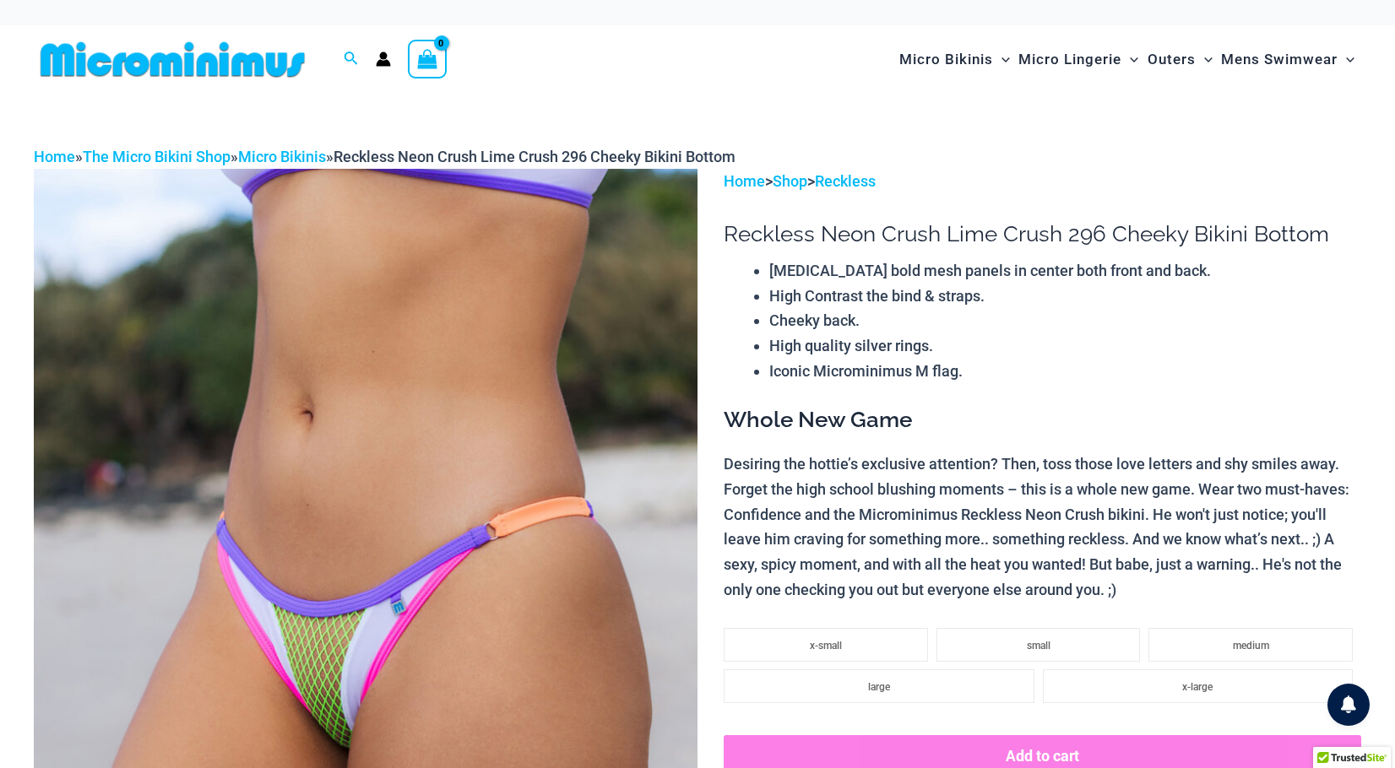
click at [342, 724] on img at bounding box center [366, 667] width 664 height 996
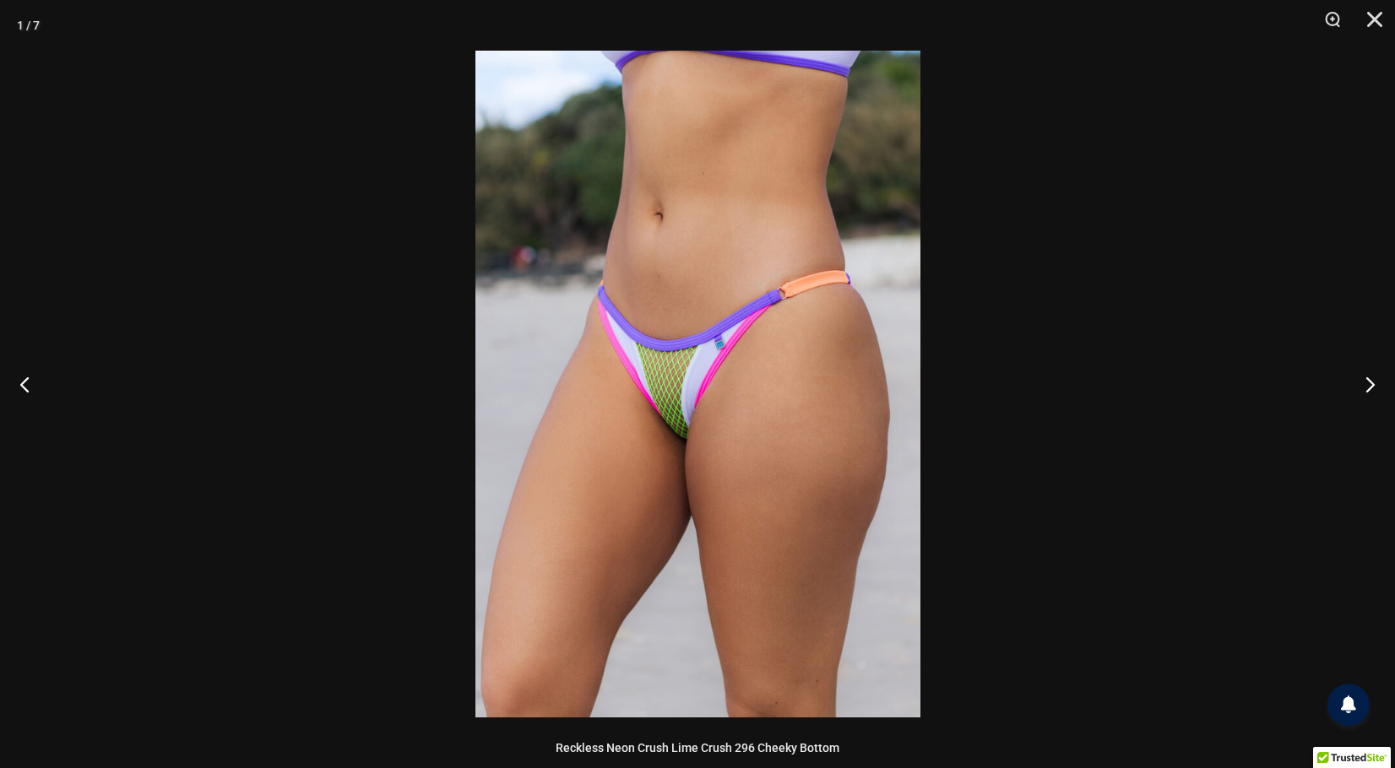
click at [655, 383] on img at bounding box center [697, 384] width 445 height 667
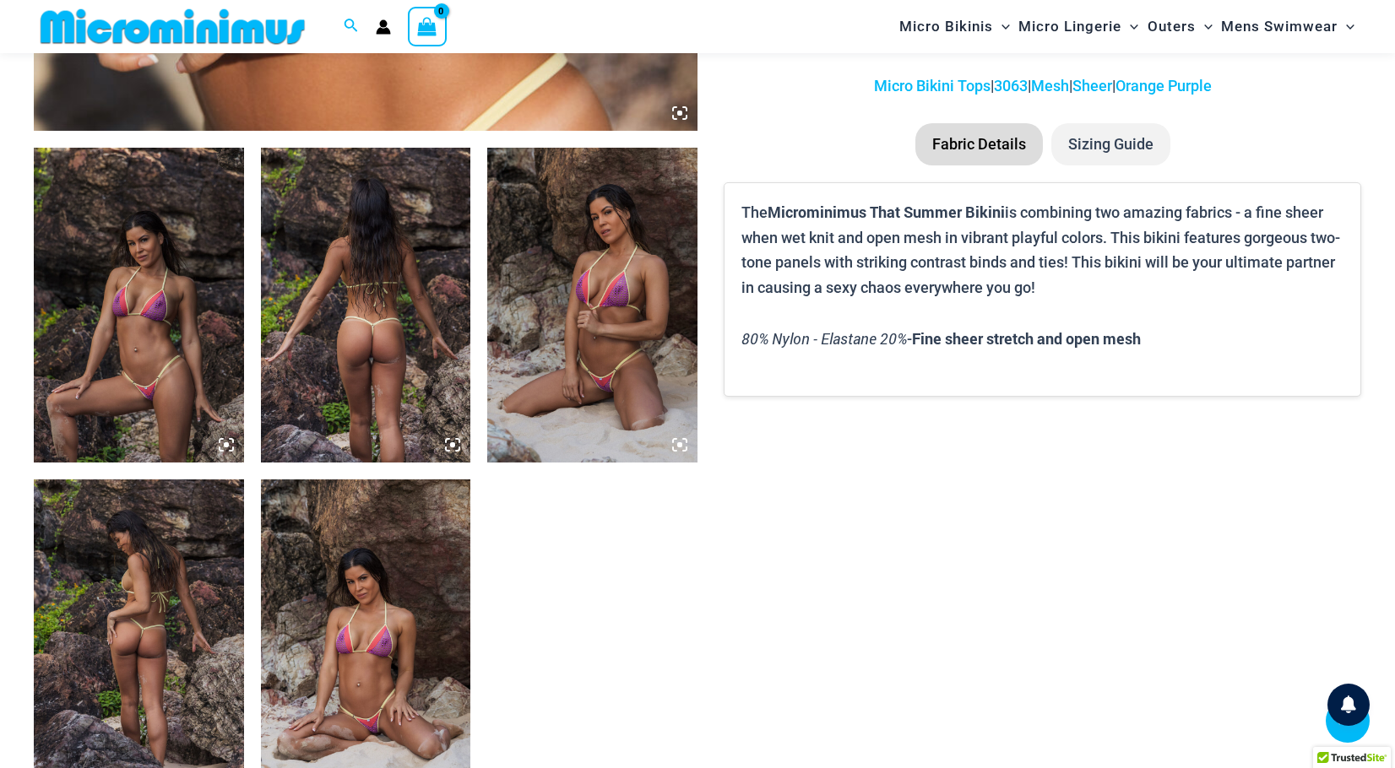
scroll to position [1019, 0]
click at [153, 347] on img at bounding box center [139, 304] width 210 height 315
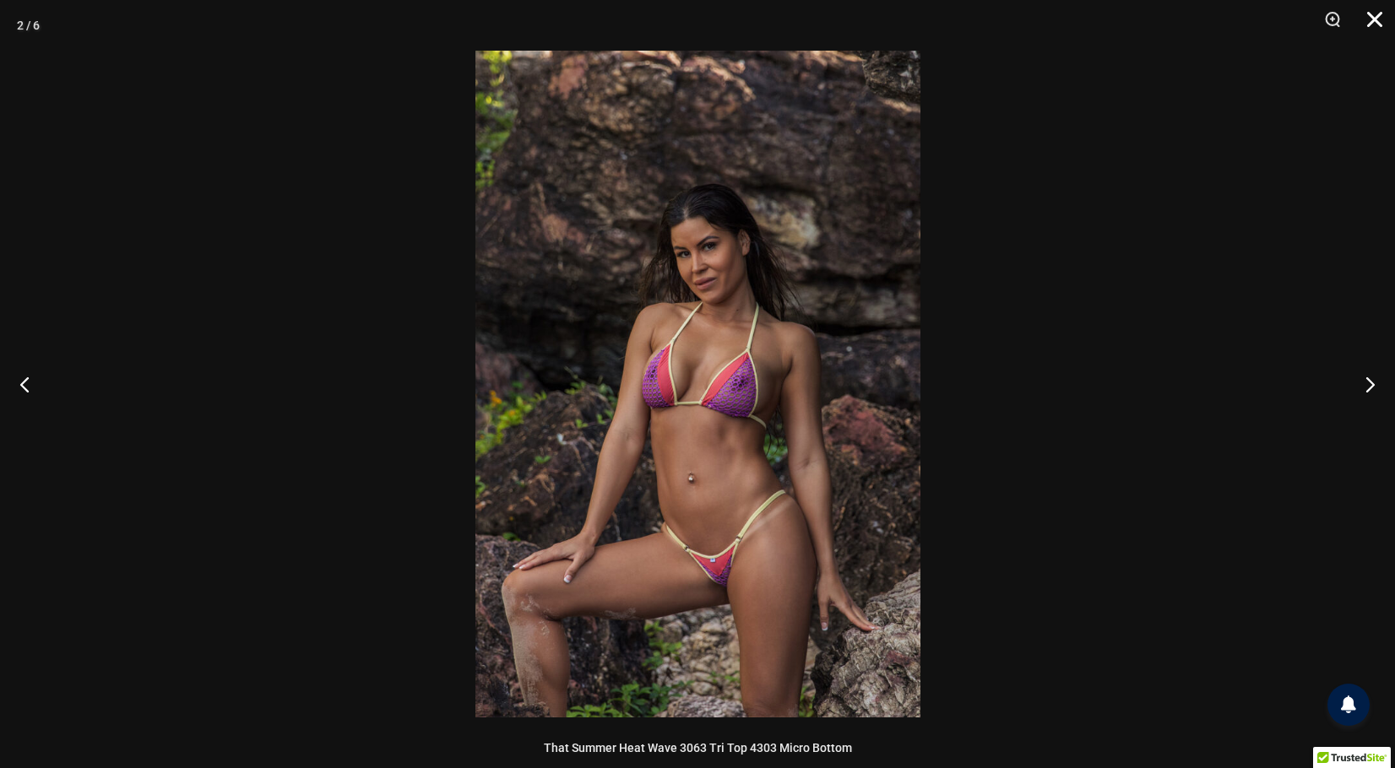
click at [1372, 22] on button "Close" at bounding box center [1369, 25] width 42 height 51
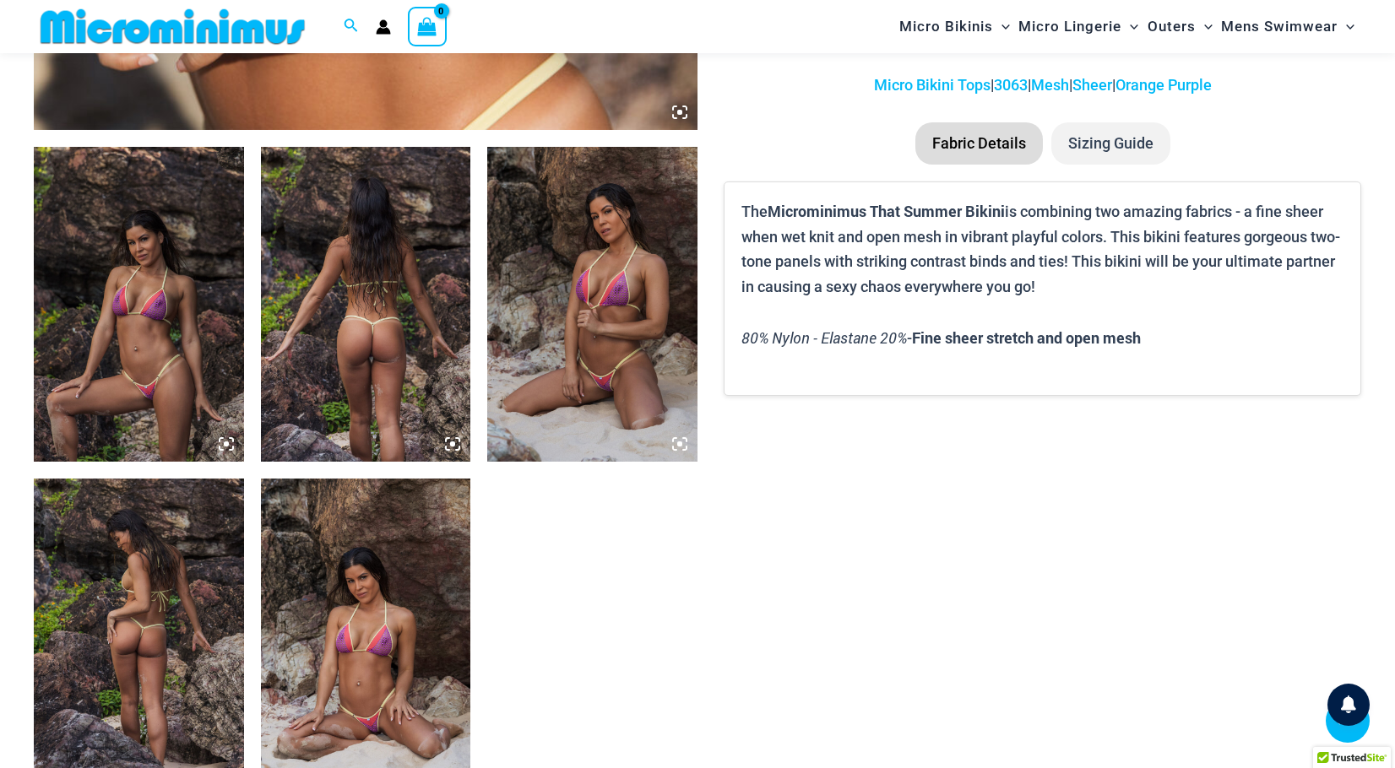
click at [398, 687] on img at bounding box center [366, 636] width 210 height 315
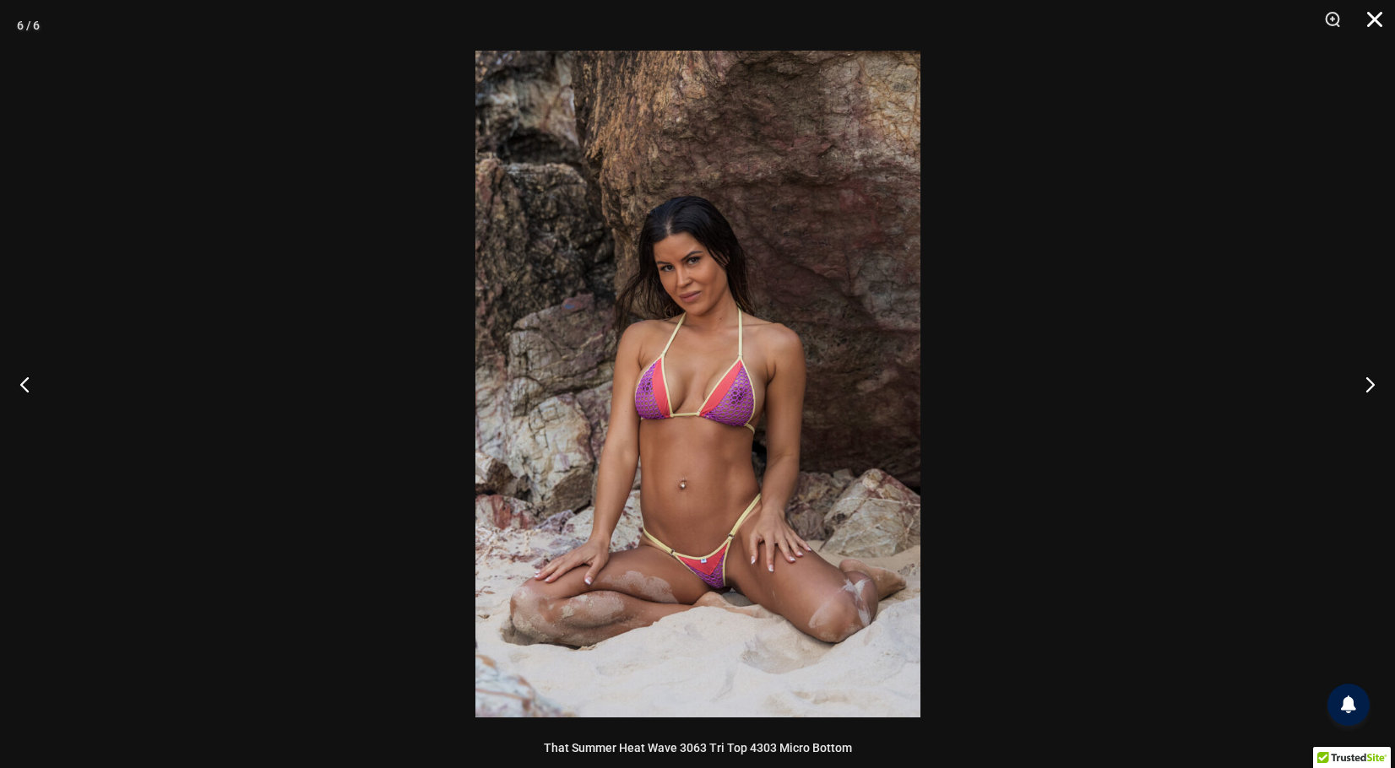
click at [1379, 21] on button "Close" at bounding box center [1369, 25] width 42 height 51
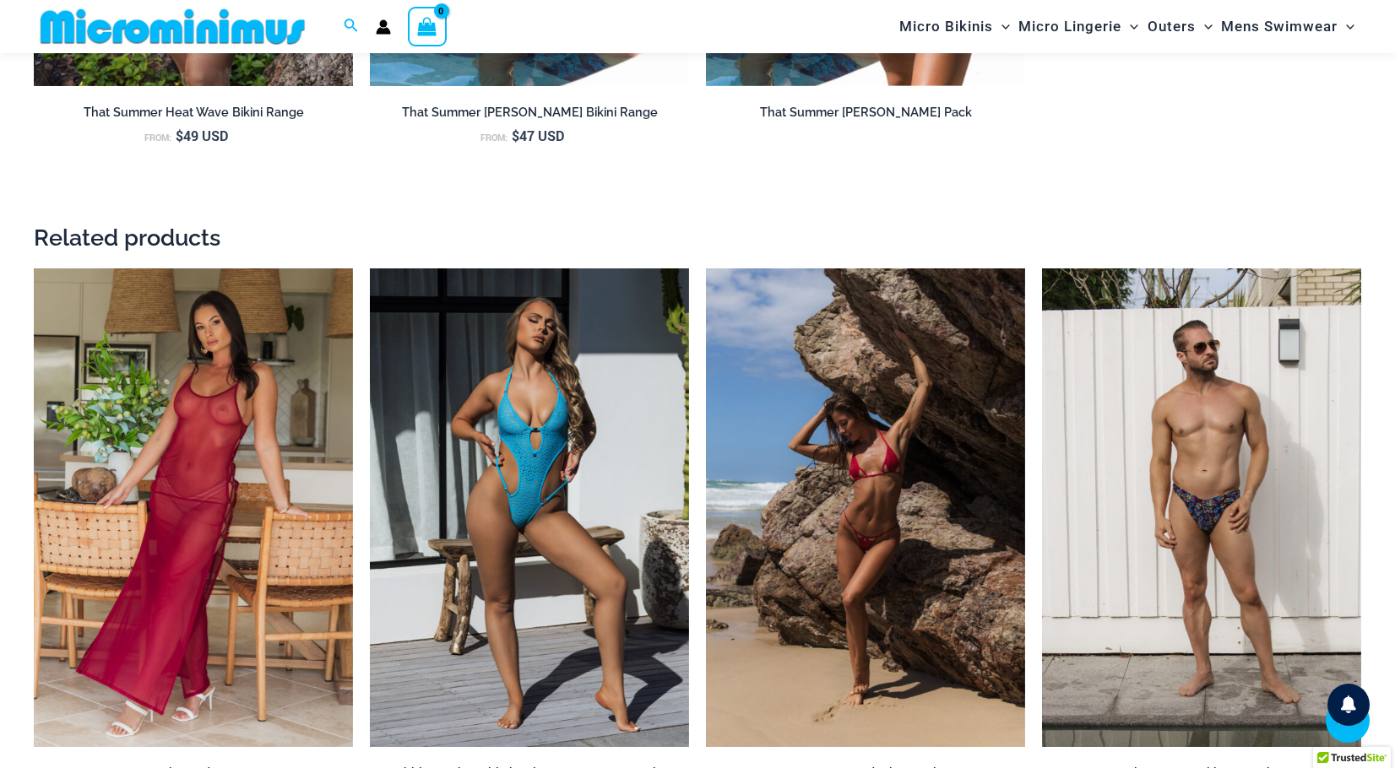
scroll to position [2187, 0]
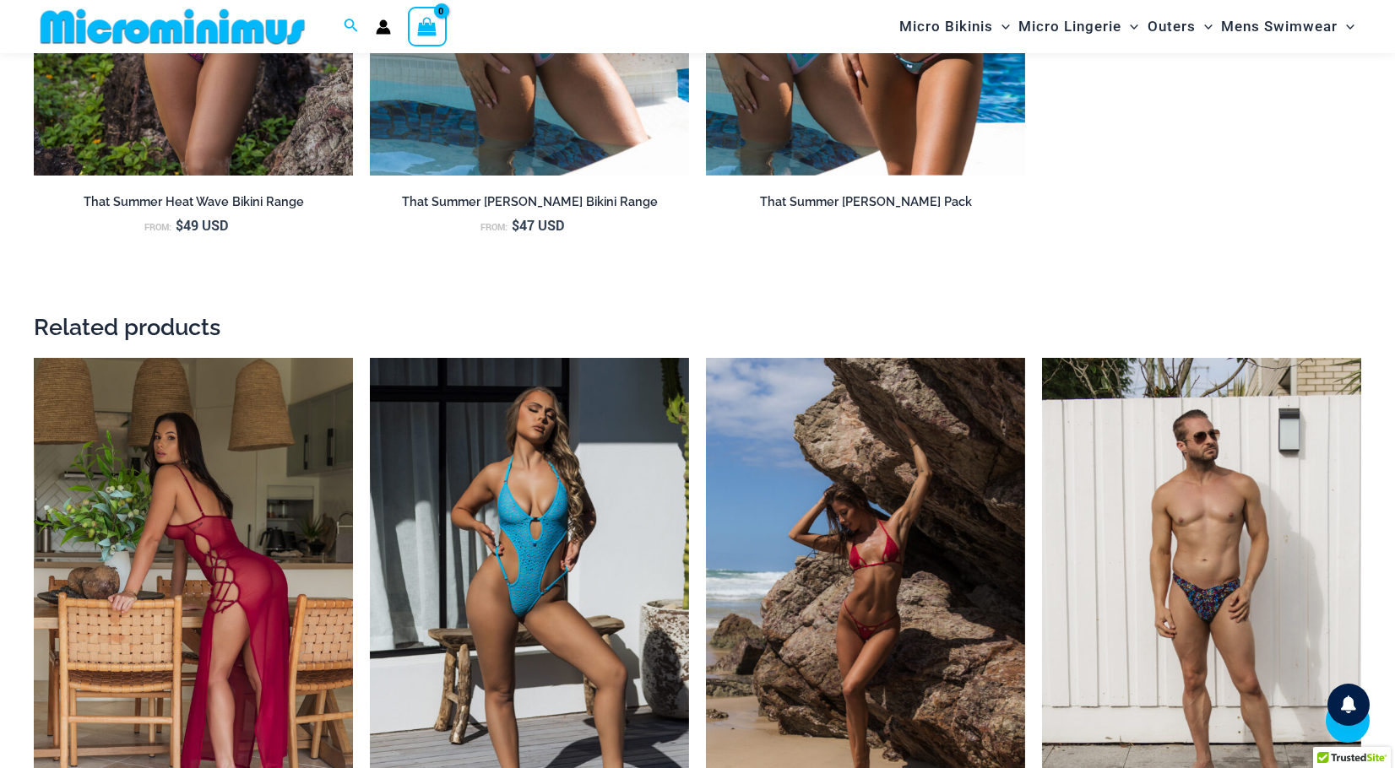
click at [209, 481] on img at bounding box center [193, 597] width 319 height 479
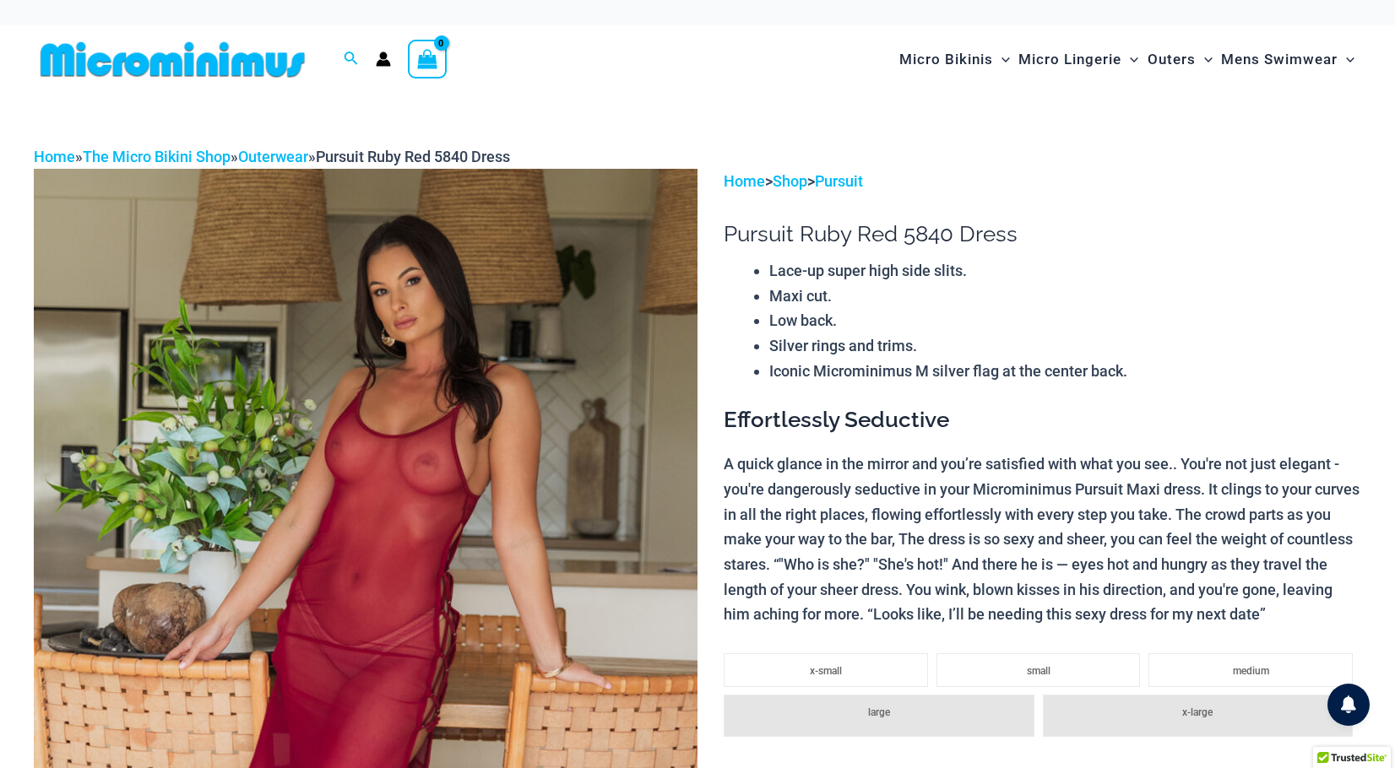
click at [394, 472] on img at bounding box center [366, 667] width 664 height 996
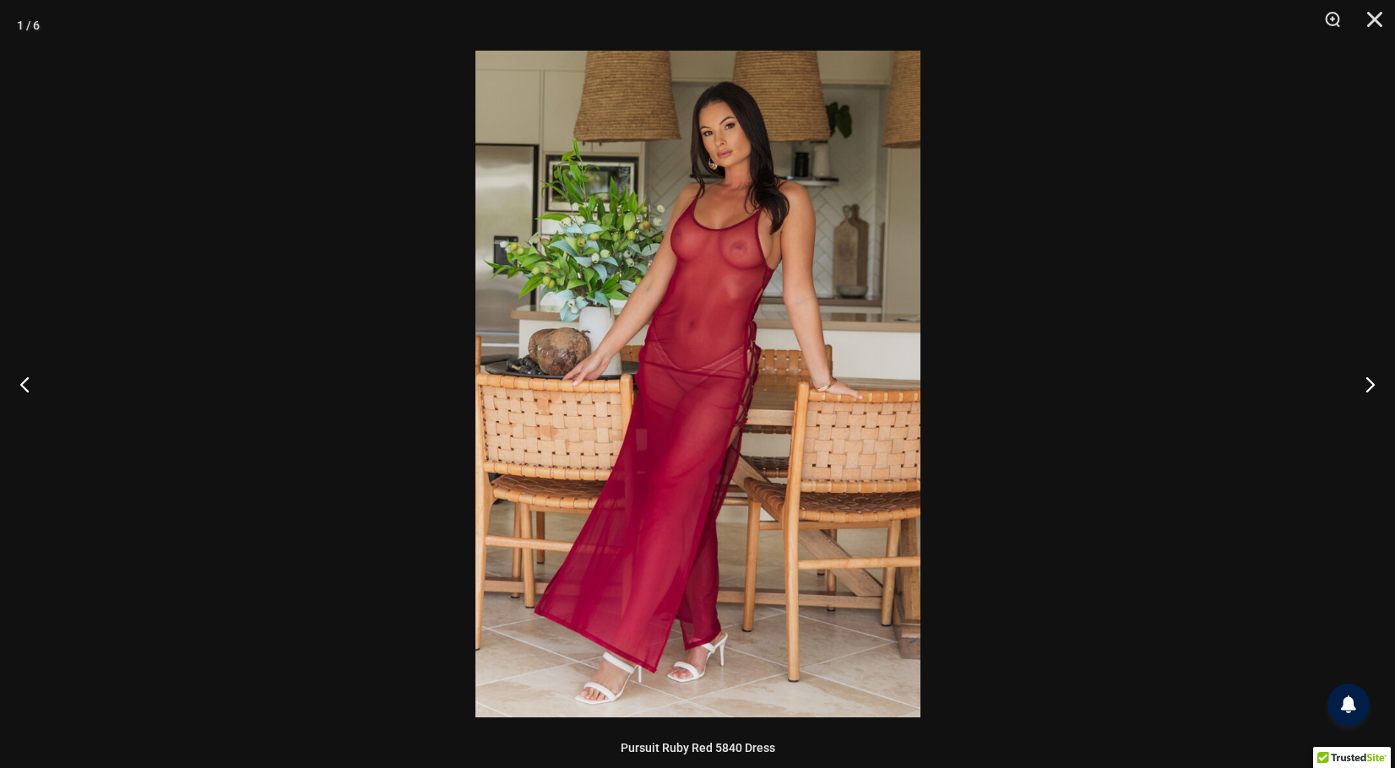
click at [231, 464] on div at bounding box center [697, 384] width 1395 height 768
